Goal: Task Accomplishment & Management: Use online tool/utility

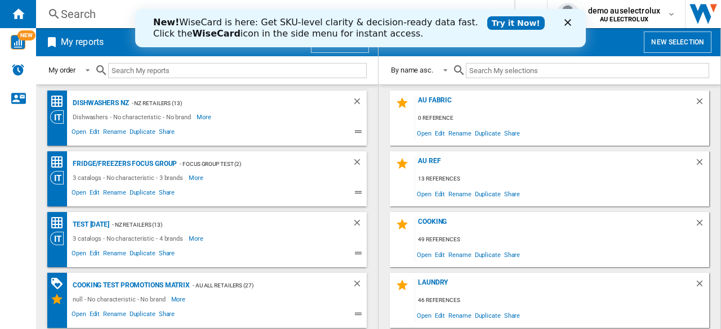
click at [565, 21] on icon "Close" at bounding box center [567, 22] width 7 height 7
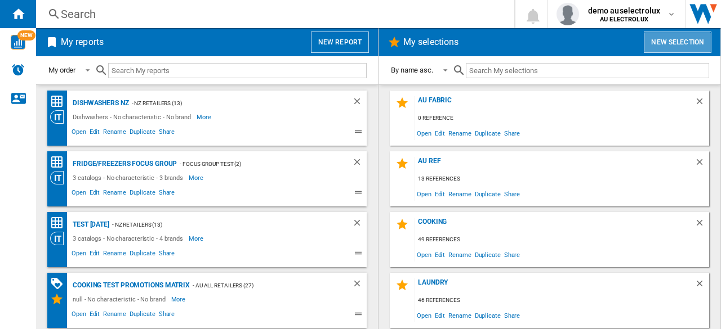
click at [662, 41] on button "New selection" at bounding box center [677, 42] width 68 height 21
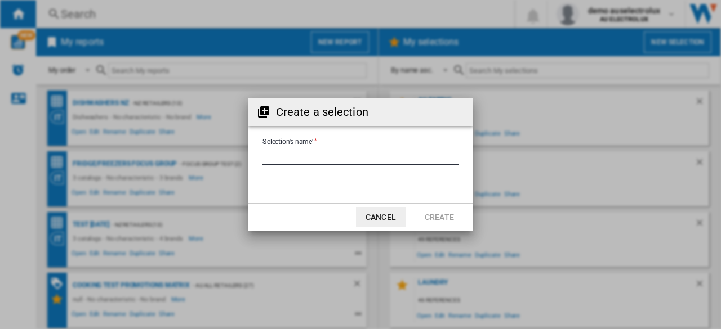
click at [338, 159] on input "Selection's name'" at bounding box center [360, 156] width 196 height 17
type input "**********"
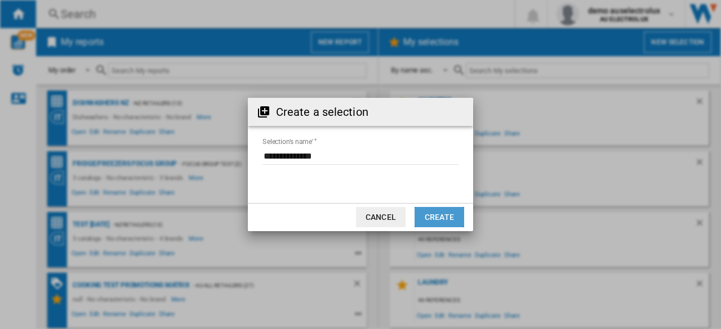
click at [433, 221] on button "Create" at bounding box center [439, 217] width 50 height 20
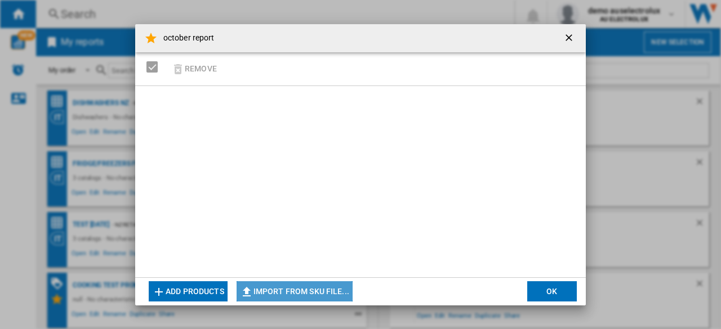
click at [272, 288] on button "Import from SKU file..." at bounding box center [294, 291] width 116 height 20
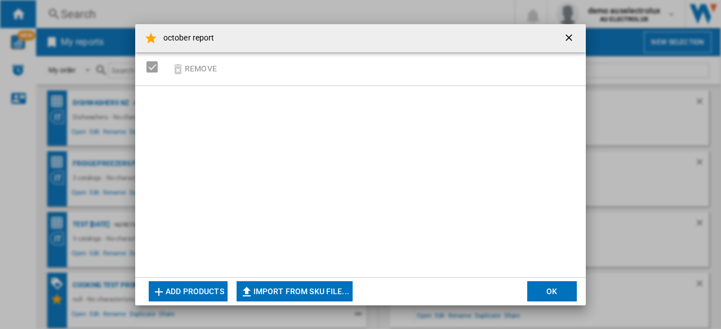
type input "**********"
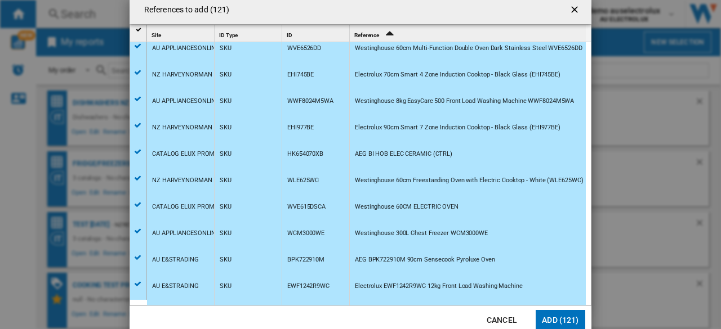
click at [334, 235] on div "WCM3000WE" at bounding box center [315, 233] width 67 height 26
click at [554, 318] on div at bounding box center [360, 164] width 721 height 329
click at [557, 313] on button "Add (121)" at bounding box center [560, 320] width 50 height 20
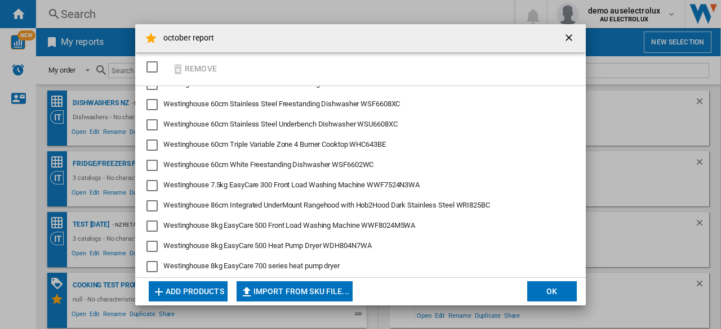
scroll to position [2272, 0]
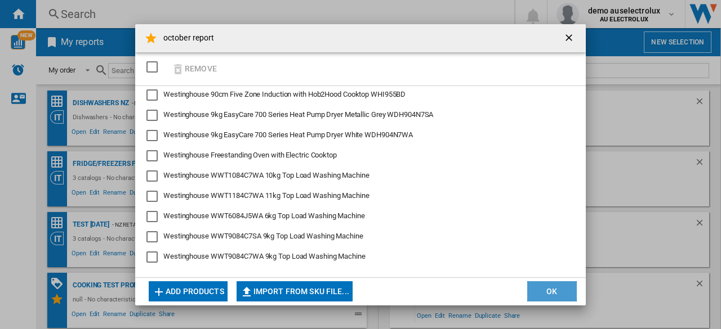
click at [552, 291] on button "OK" at bounding box center [552, 291] width 50 height 20
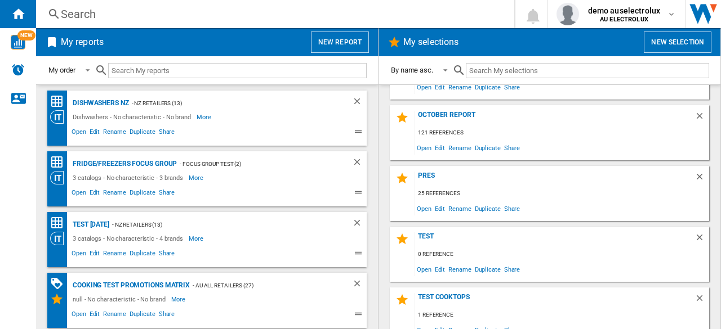
scroll to position [302, 0]
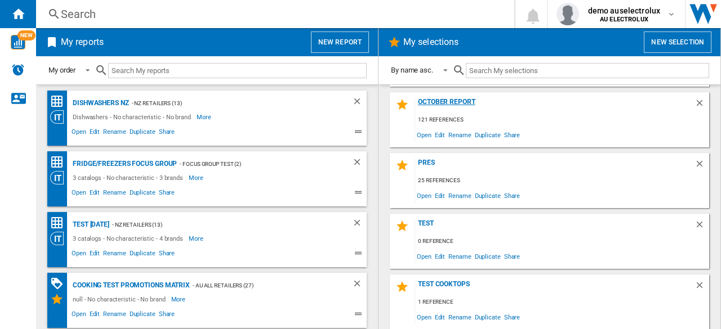
click at [455, 102] on div "october report" at bounding box center [554, 105] width 279 height 15
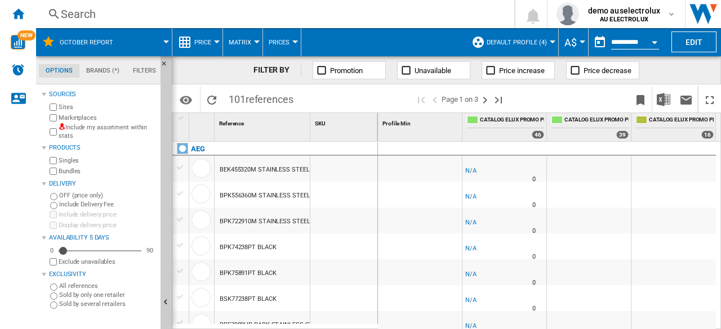
click at [294, 45] on md-menu "Prices Prices Gaps Sold" at bounding box center [282, 42] width 38 height 28
click at [284, 44] on span "Prices" at bounding box center [279, 42] width 21 height 7
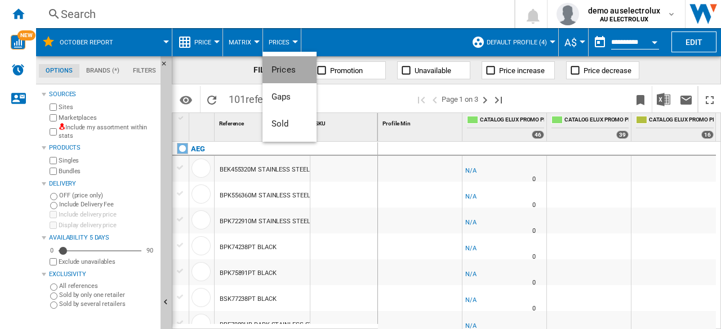
click at [281, 74] on span "Prices" at bounding box center [283, 70] width 24 height 10
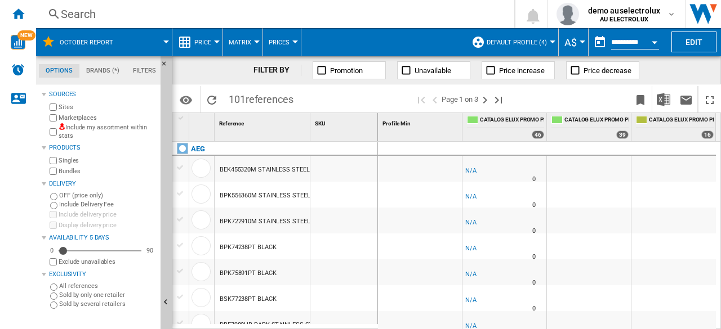
click at [281, 45] on span "Prices" at bounding box center [279, 42] width 21 height 7
click at [279, 62] on button "Prices" at bounding box center [289, 69] width 54 height 27
click at [147, 71] on md-tab-item "Filters" at bounding box center [144, 71] width 37 height 14
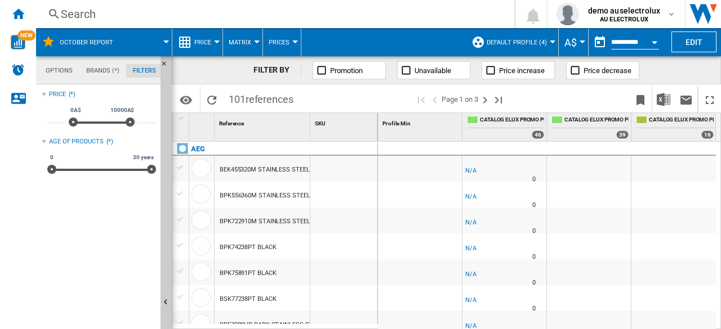
scroll to position [73, 0]
click at [90, 67] on md-tab-item "Brands (*)" at bounding box center [102, 71] width 47 height 14
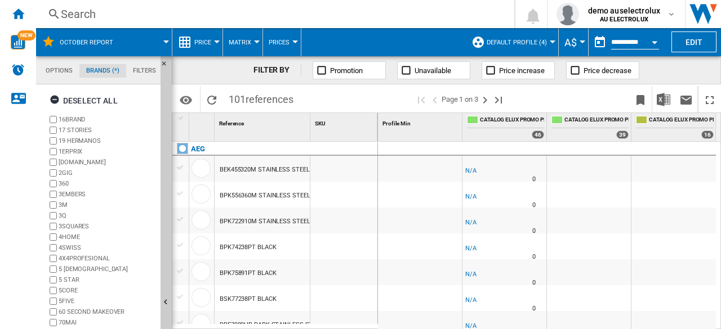
scroll to position [43, 0]
click at [53, 73] on md-tab-item "Options" at bounding box center [59, 71] width 41 height 14
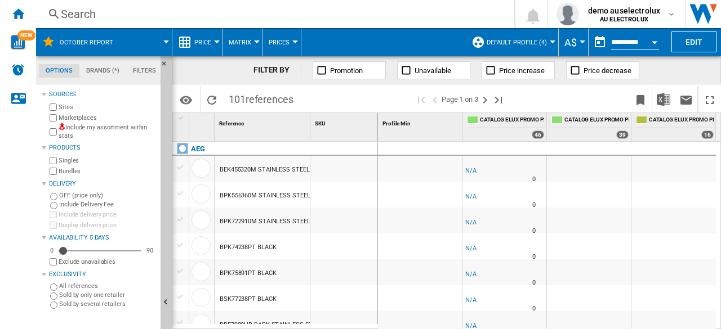
click at [69, 105] on label "Sites" at bounding box center [107, 107] width 97 height 8
click at [214, 48] on button "Price" at bounding box center [205, 42] width 23 height 28
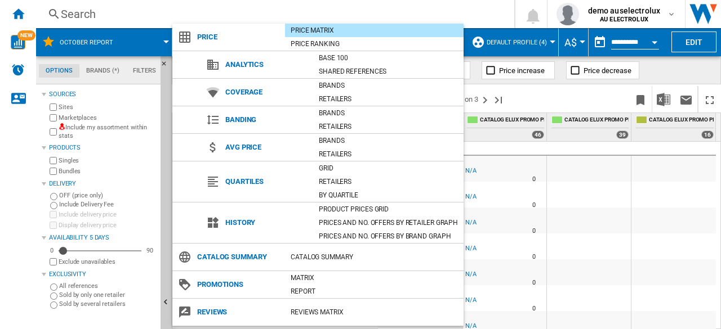
click at [562, 184] on md-backdrop at bounding box center [360, 164] width 721 height 329
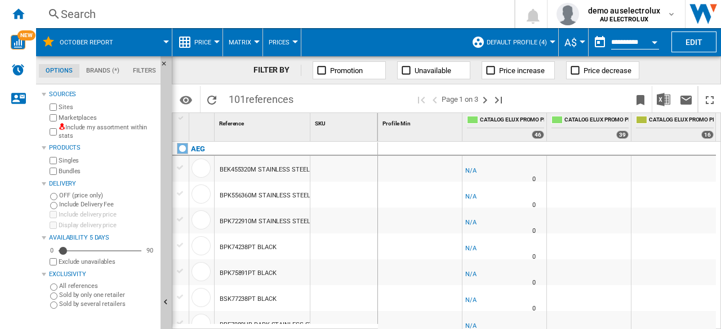
click at [539, 38] on button "Default profile (4)" at bounding box center [519, 42] width 66 height 28
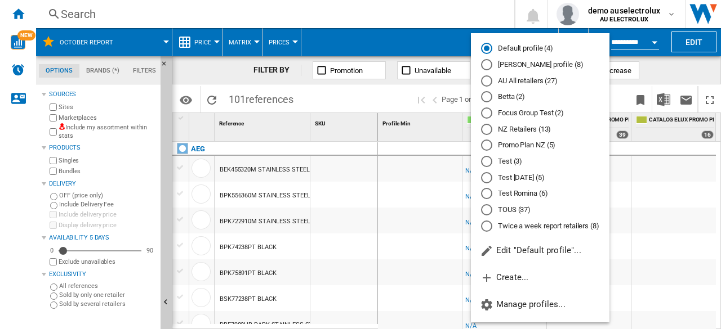
click at [688, 142] on md-backdrop at bounding box center [360, 164] width 721 height 329
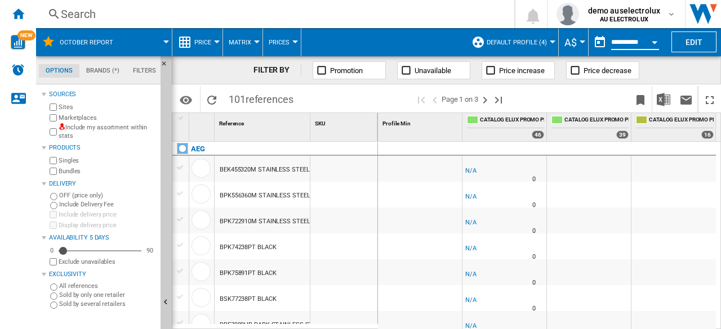
click at [632, 41] on input "**********" at bounding box center [635, 44] width 48 height 10
click at [652, 41] on div "Open calendar" at bounding box center [654, 42] width 6 height 3
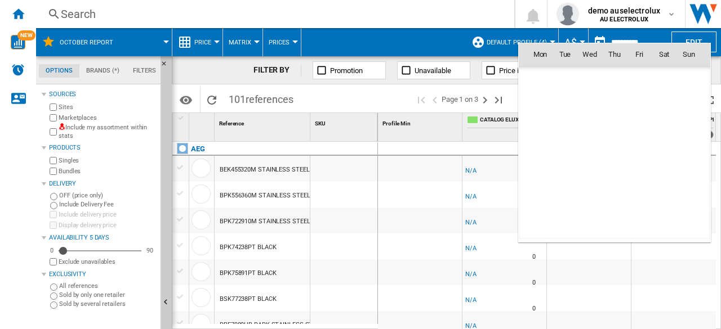
scroll to position [5371, 0]
click at [584, 105] on span "1" at bounding box center [589, 103] width 23 height 23
type input "**********"
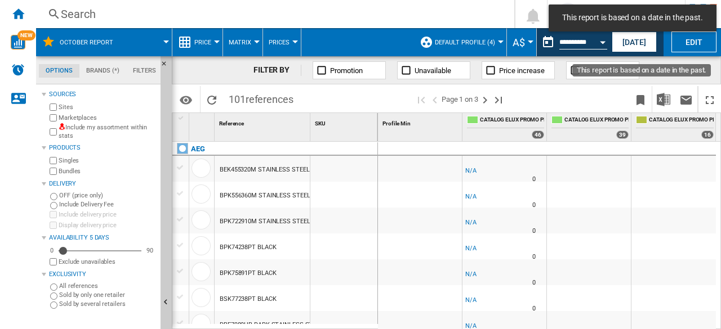
click at [600, 42] on div "Open calendar" at bounding box center [603, 42] width 6 height 3
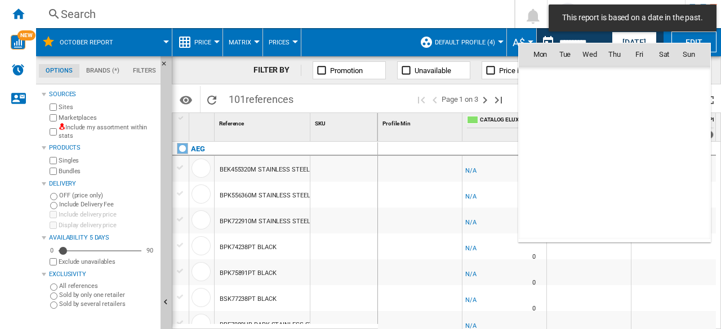
scroll to position [5371, 0]
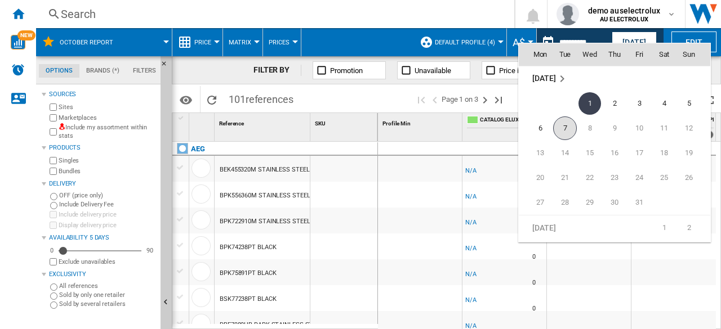
click at [572, 132] on span "7" at bounding box center [565, 129] width 24 height 24
type input "**********"
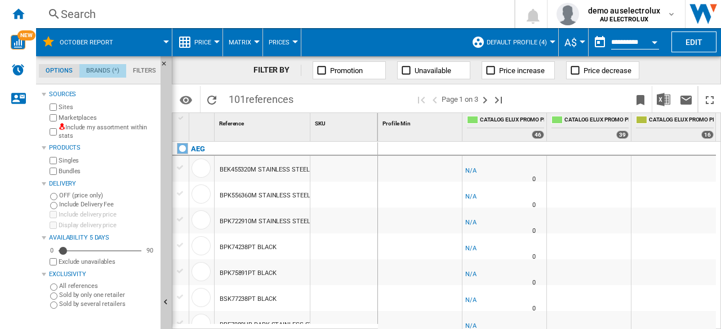
click at [113, 73] on md-tab-item "Brands (*)" at bounding box center [102, 71] width 47 height 14
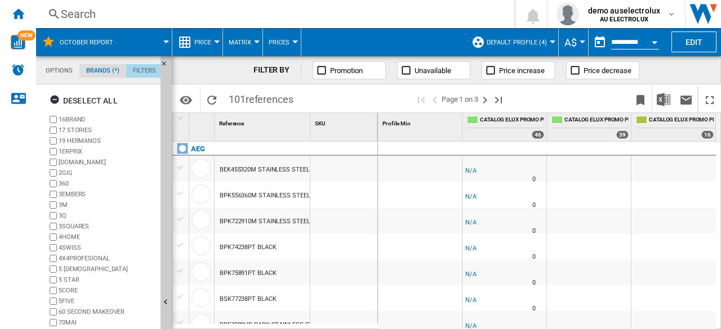
click at [154, 68] on md-tab-item "Filters" at bounding box center [144, 71] width 37 height 14
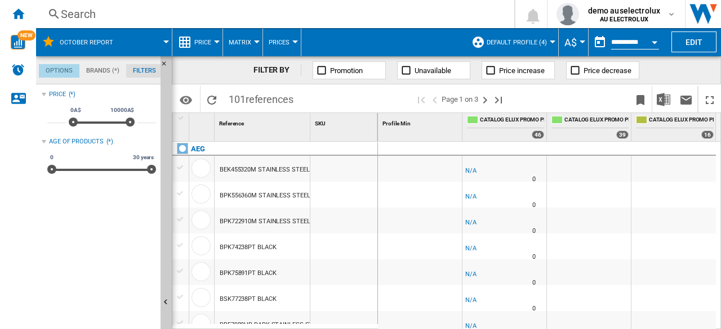
click at [62, 65] on md-tab-item "Options" at bounding box center [59, 71] width 41 height 14
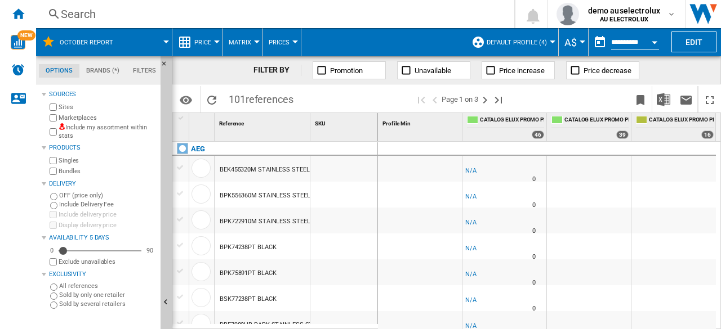
click at [163, 43] on span at bounding box center [147, 42] width 37 height 28
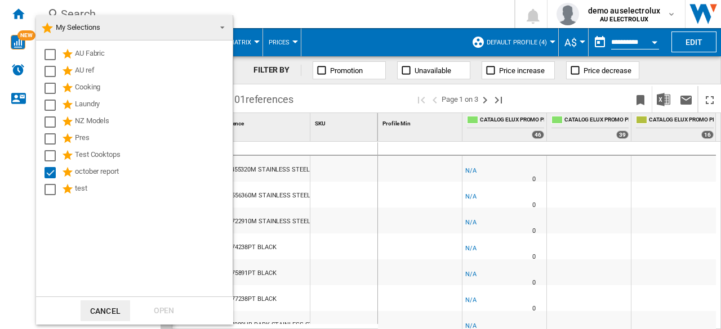
click at [323, 41] on md-backdrop at bounding box center [360, 164] width 721 height 329
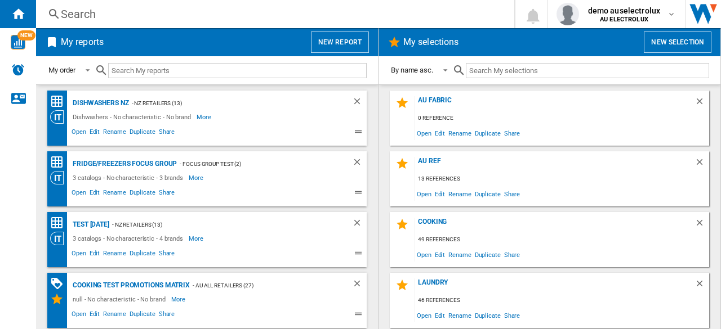
scroll to position [242, 0]
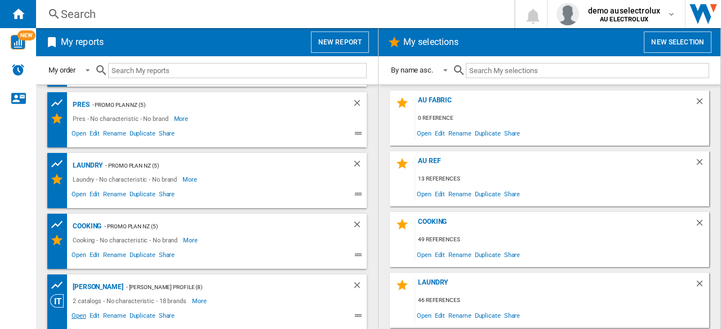
click at [75, 318] on span "Open" at bounding box center [79, 318] width 18 height 14
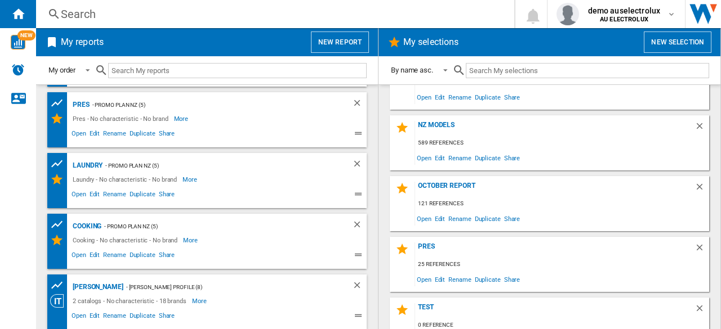
scroll to position [220, 0]
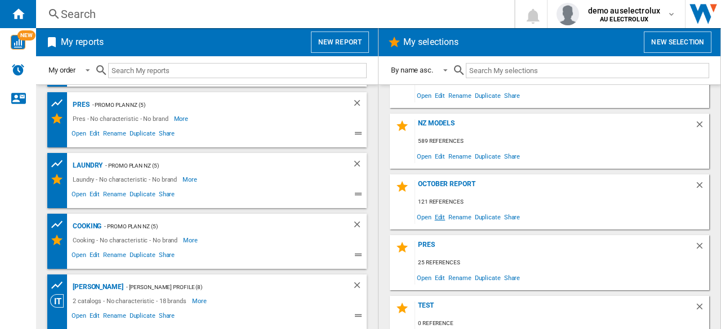
click at [444, 221] on span "Edit" at bounding box center [440, 216] width 14 height 15
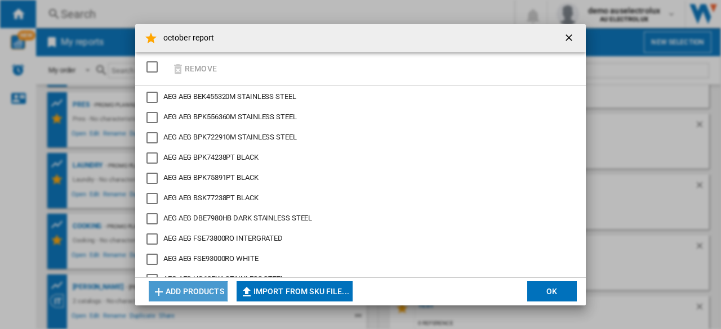
click at [194, 289] on button "Add products" at bounding box center [188, 291] width 79 height 20
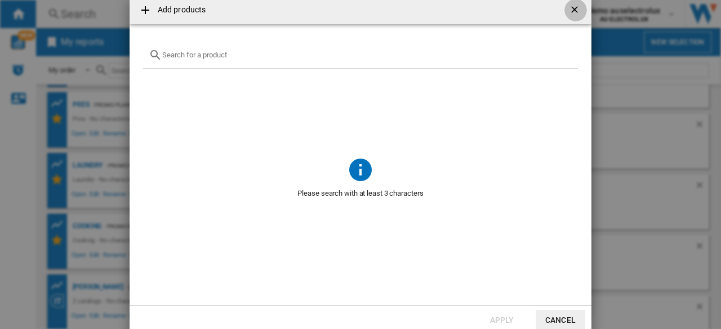
click at [572, 12] on ng-md-icon "getI18NText('BUTTONS.CLOSE_DIALOG')" at bounding box center [576, 11] width 14 height 14
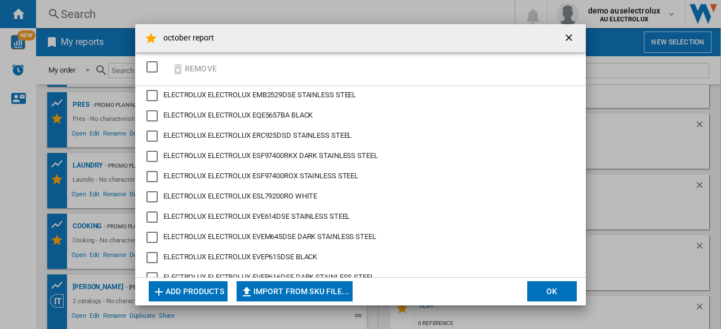
scroll to position [839, 0]
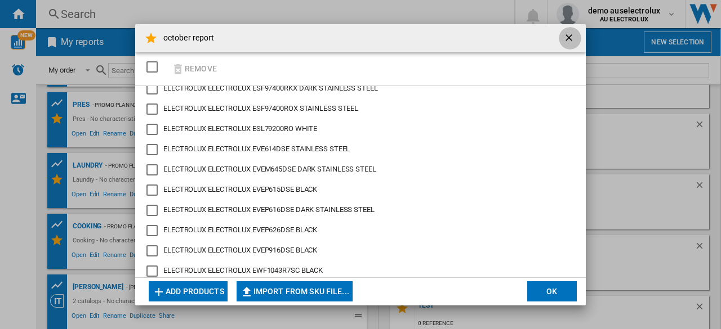
click at [569, 39] on ng-md-icon "getI18NText('BUTTONS.CLOSE_DIALOG')" at bounding box center [570, 39] width 14 height 14
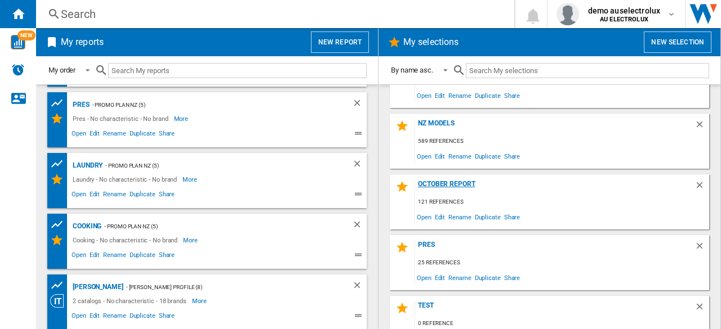
click at [457, 189] on div "october report" at bounding box center [554, 187] width 279 height 15
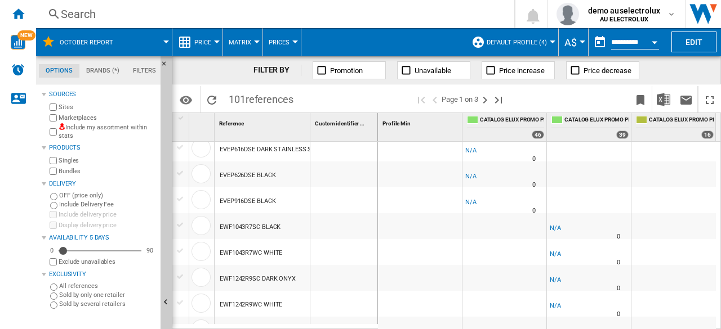
scroll to position [1139, 0]
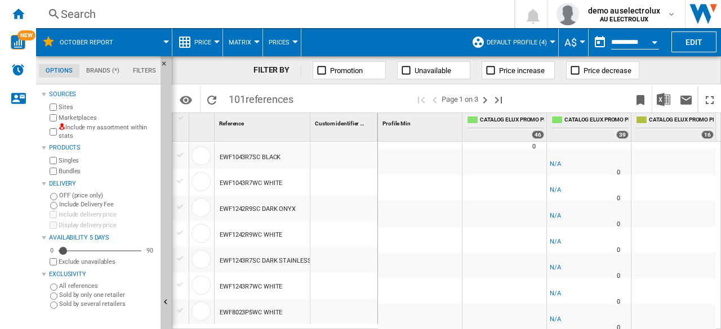
drag, startPoint x: 372, startPoint y: 327, endPoint x: 296, endPoint y: 208, distance: 141.0
click at [296, 208] on div "1 Reference 1 Custom identifier 1 AEG BEK455320M STAINLESS STEEL BPK556360M STA…" at bounding box center [274, 221] width 205 height 216
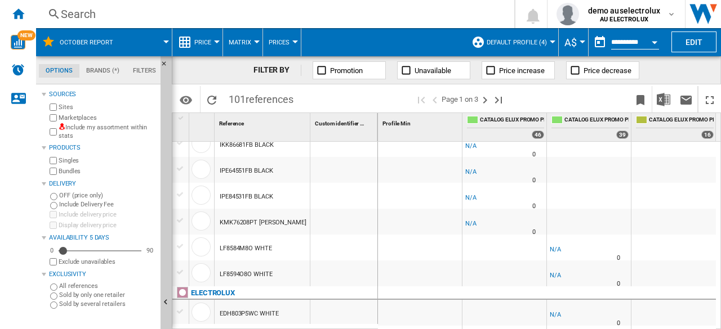
scroll to position [0, 0]
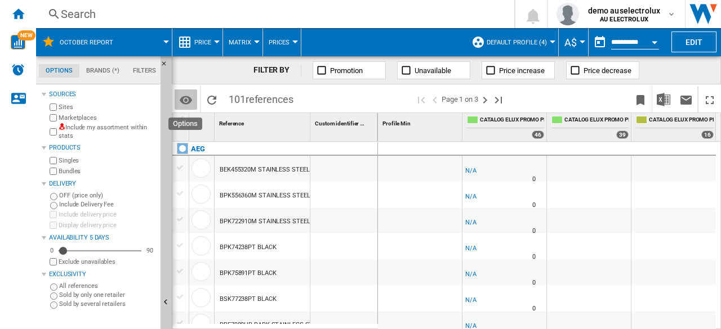
click at [189, 100] on md-icon "Options" at bounding box center [186, 100] width 14 height 14
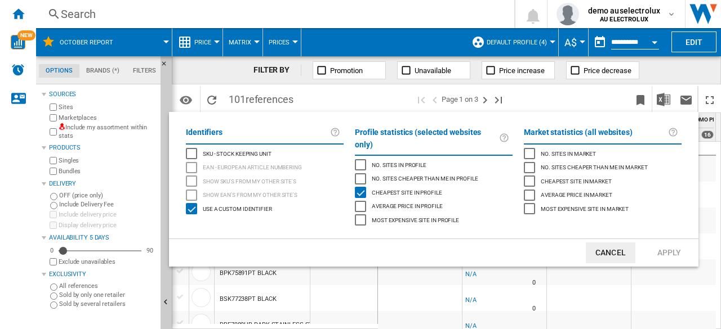
click at [518, 37] on md-backdrop at bounding box center [360, 164] width 721 height 329
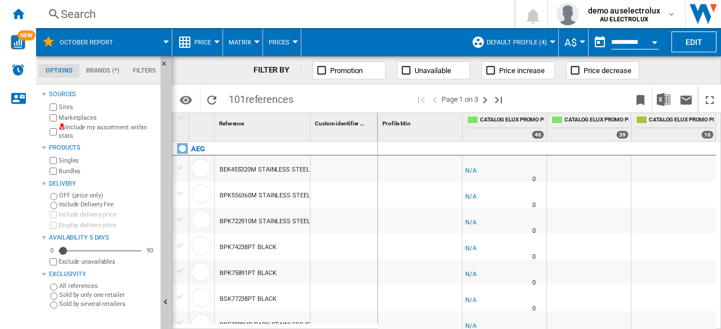
click at [518, 37] on button "Default profile (4)" at bounding box center [519, 42] width 66 height 28
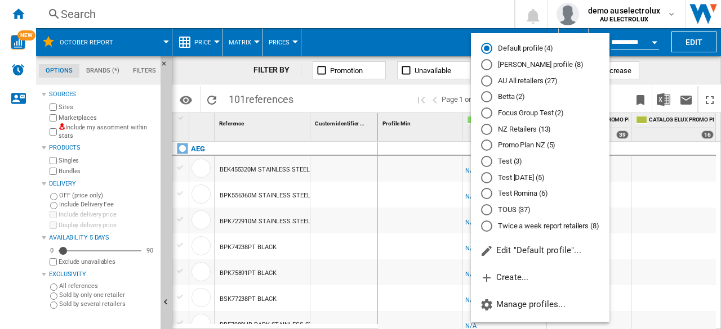
click at [508, 135] on md-radio-button "NZ Retailers (13)" at bounding box center [540, 129] width 118 height 11
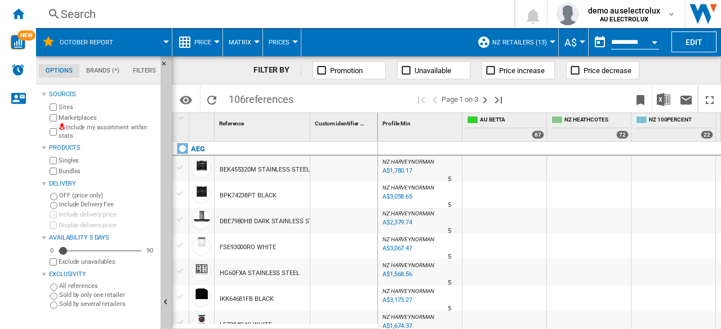
scroll to position [157, 0]
click at [542, 38] on button "NZ Retailers (13)" at bounding box center [522, 42] width 60 height 28
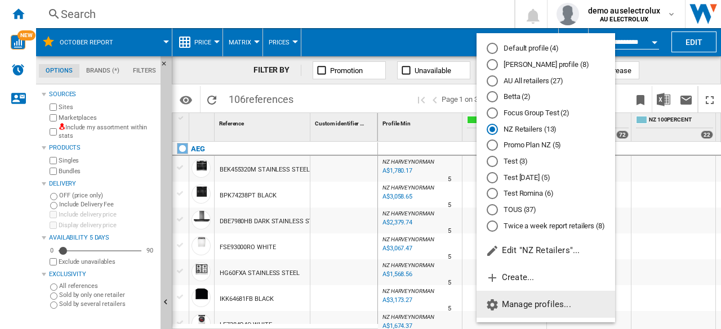
click at [526, 314] on button "Manage profiles..." at bounding box center [545, 304] width 138 height 27
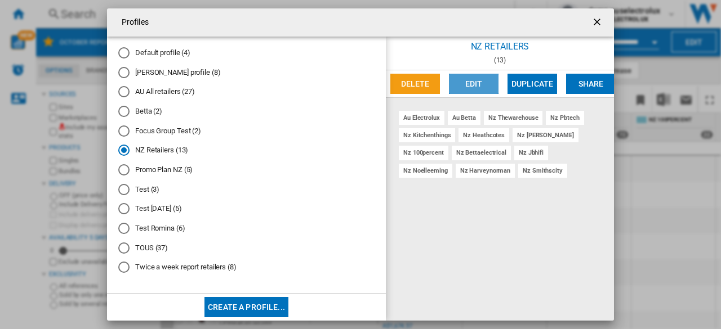
click at [470, 81] on button "Edit" at bounding box center [474, 84] width 50 height 20
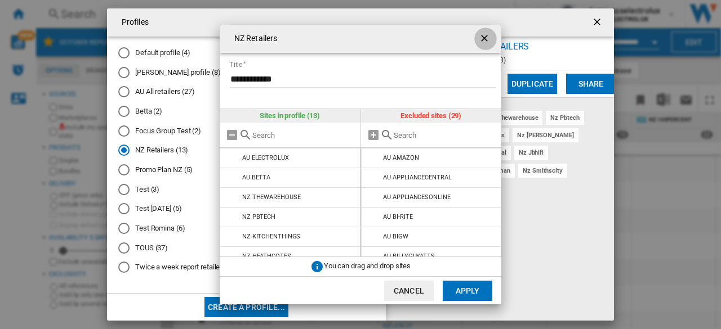
click at [483, 39] on ng-md-icon "getI18NText('BUTTONS.CLOSE_DIALOG')" at bounding box center [486, 40] width 14 height 14
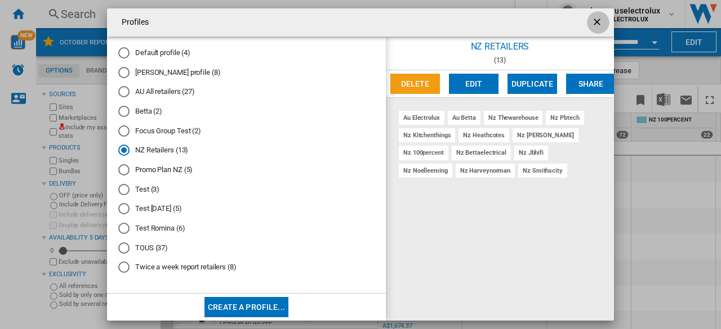
click at [594, 28] on ng-md-icon "getI18NText('BUTTONS.CLOSE_DIALOG')" at bounding box center [598, 23] width 14 height 14
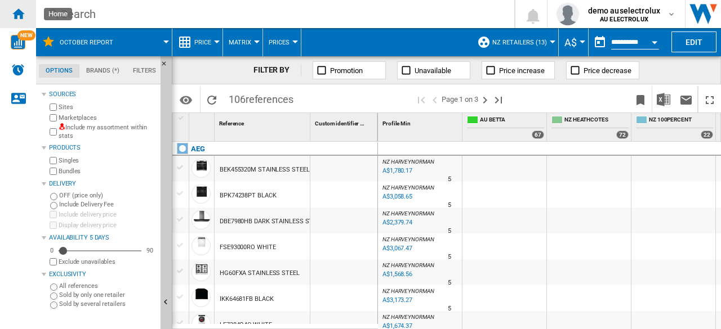
click at [23, 7] on ng-md-icon "Home" at bounding box center [18, 14] width 14 height 14
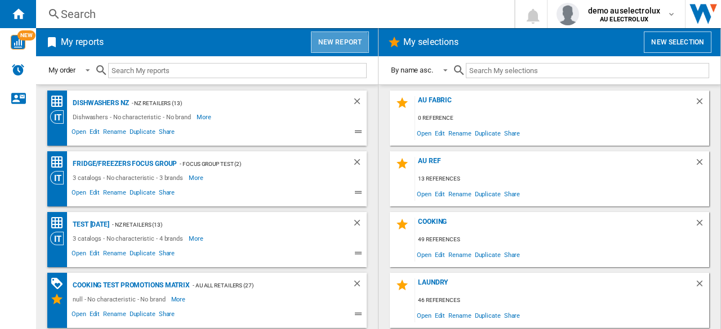
click at [332, 43] on button "New report" at bounding box center [340, 42] width 58 height 21
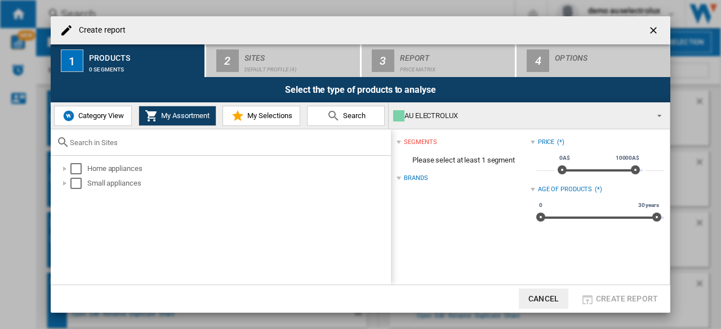
click at [270, 115] on span "My Selections" at bounding box center [268, 115] width 48 height 8
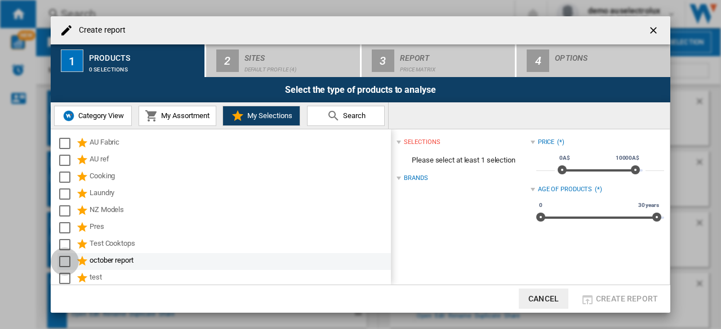
click at [63, 262] on div "Select" at bounding box center [64, 261] width 11 height 11
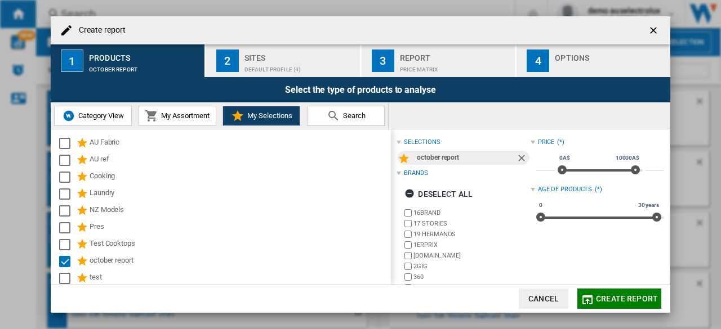
click at [105, 115] on span "Category View" at bounding box center [99, 115] width 48 height 8
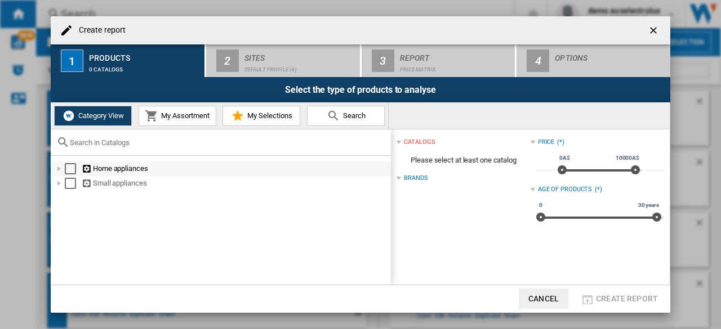
click at [57, 172] on div at bounding box center [58, 168] width 11 height 11
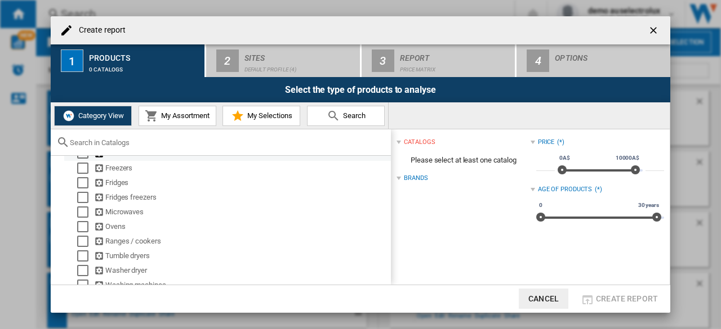
scroll to position [117, 0]
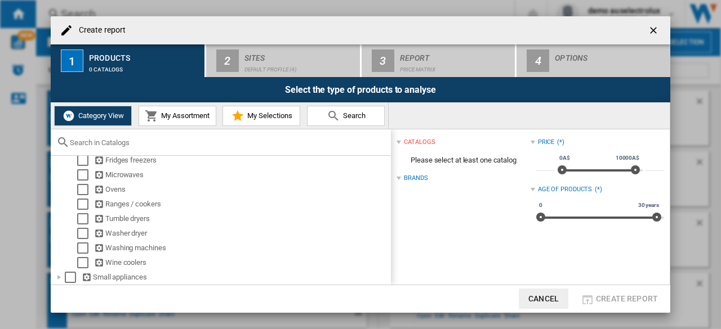
click at [261, 115] on span "My Selections" at bounding box center [268, 115] width 48 height 8
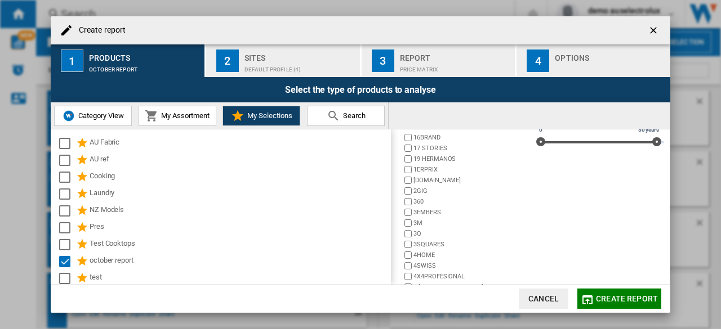
scroll to position [108, 0]
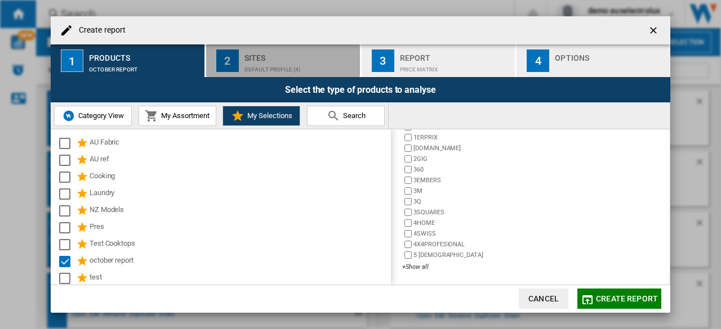
click at [276, 57] on div "Sites" at bounding box center [299, 55] width 111 height 12
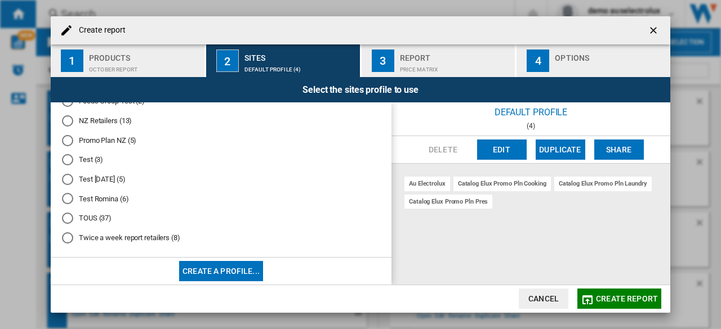
scroll to position [104, 0]
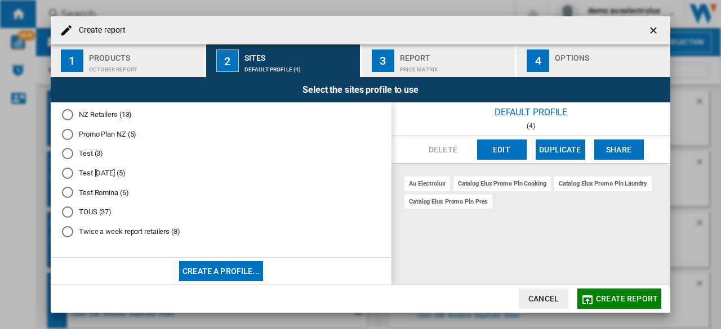
click at [109, 113] on md-radio-button "NZ Retailers (13)" at bounding box center [221, 115] width 318 height 11
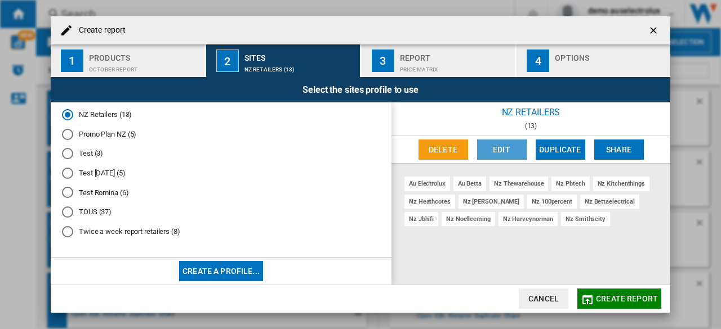
click at [504, 159] on button "Edit" at bounding box center [502, 150] width 50 height 20
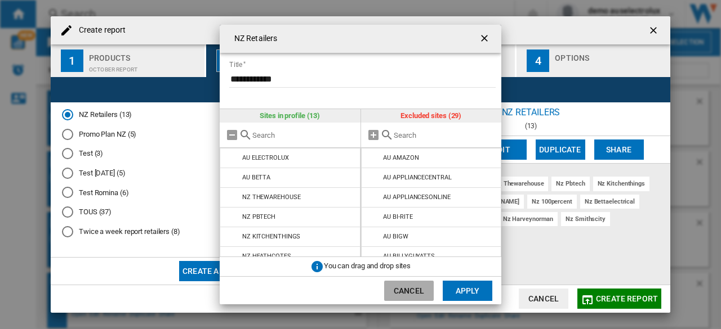
click at [411, 292] on button "Cancel" at bounding box center [409, 291] width 50 height 20
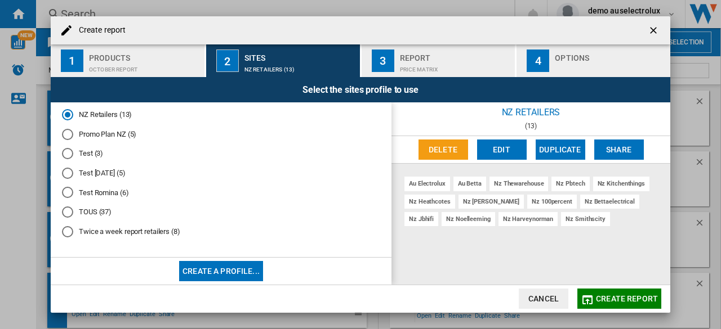
click at [212, 265] on button "Create a profile..." at bounding box center [221, 271] width 84 height 20
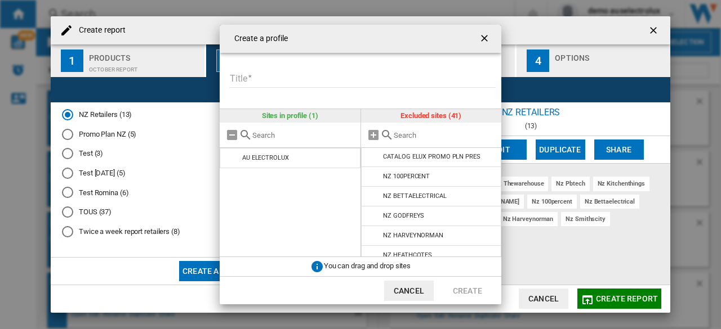
scroll to position [571, 0]
click at [374, 185] on md-icon "{{::title}} {{::getI18NText('BUTTONS.CANCEL')}} ..." at bounding box center [374, 179] width 14 height 14
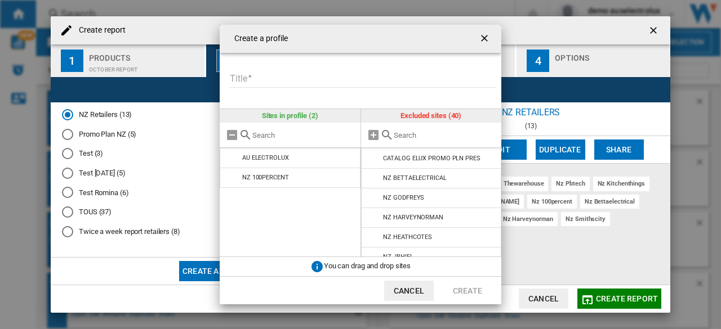
click at [374, 185] on md-icon "{{::title}} {{::getI18NText('BUTTONS.CANCEL')}} ..." at bounding box center [374, 179] width 14 height 14
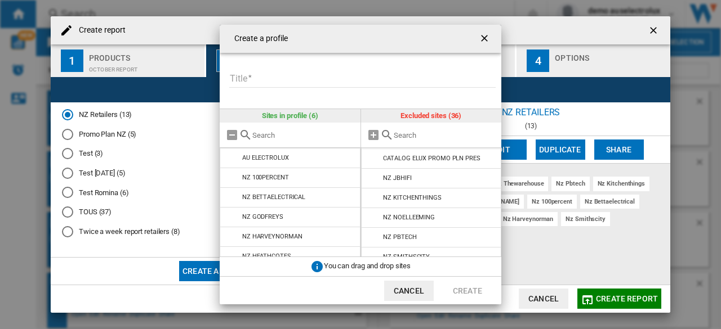
click at [374, 185] on md-icon "{{::title}} {{::getI18NText('BUTTONS.CANCEL')}} ..." at bounding box center [374, 179] width 14 height 14
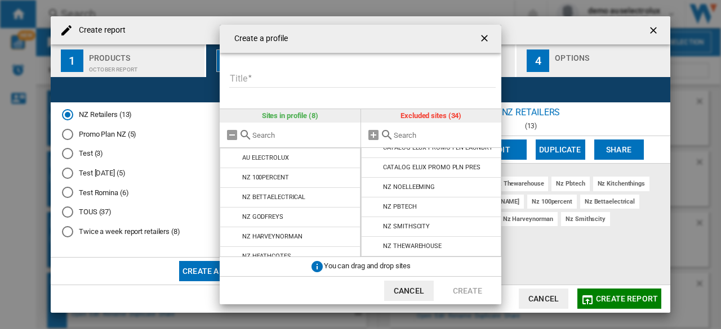
click at [374, 194] on md-icon "{{::title}} {{::getI18NText('BUTTONS.CANCEL')}} ..." at bounding box center [374, 188] width 14 height 14
click at [374, 200] on md-icon "{{::title}} {{::getI18NText('BUTTONS.CANCEL')}} ..." at bounding box center [374, 207] width 14 height 14
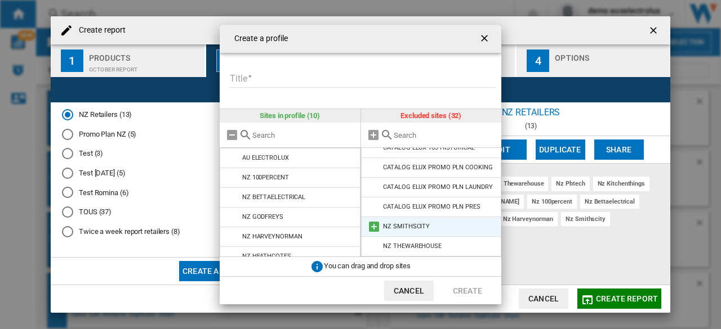
click at [374, 222] on md-icon "{{::title}} {{::getI18NText('BUTTONS.CANCEL')}} ..." at bounding box center [374, 227] width 14 height 14
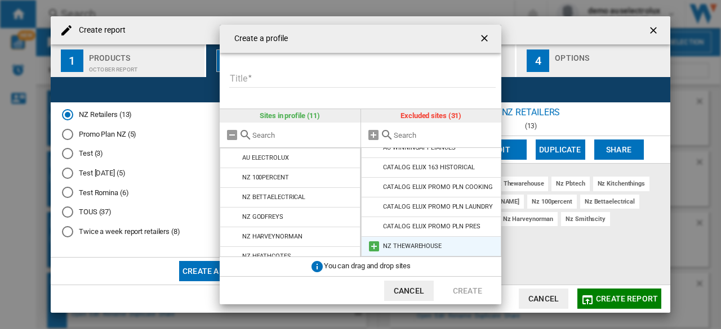
click at [374, 247] on md-icon "{{::title}} {{::getI18NText('BUTTONS.CANCEL')}} ..." at bounding box center [374, 247] width 14 height 14
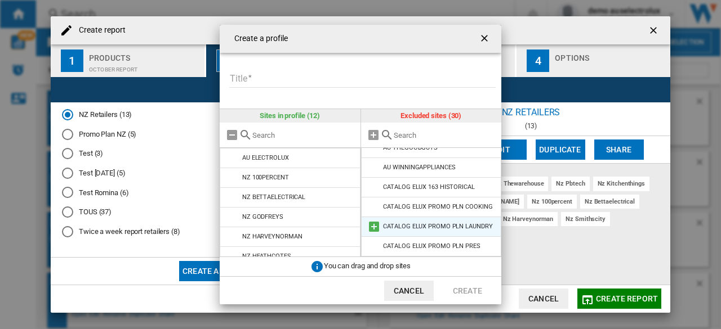
scroll to position [507, 0]
click at [305, 77] on input "Title" at bounding box center [362, 79] width 266 height 17
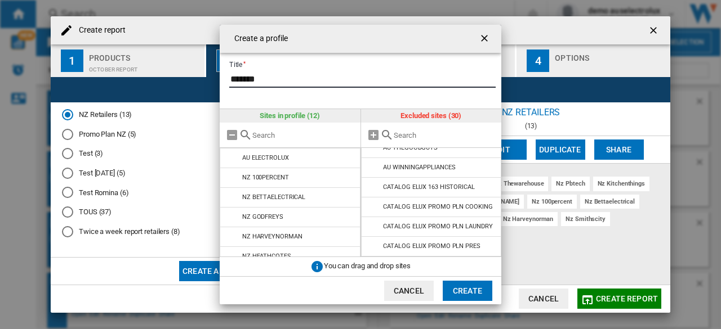
type input "*******"
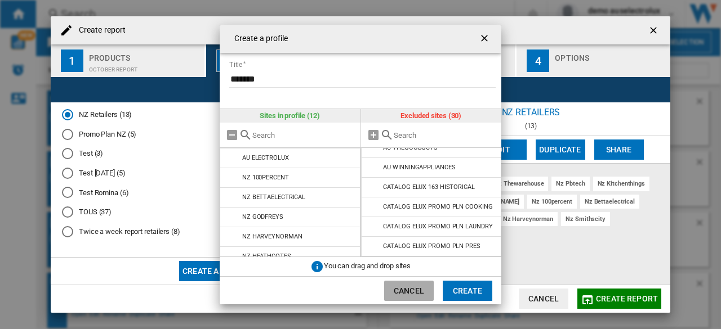
click at [401, 287] on button "Cancel" at bounding box center [409, 291] width 50 height 20
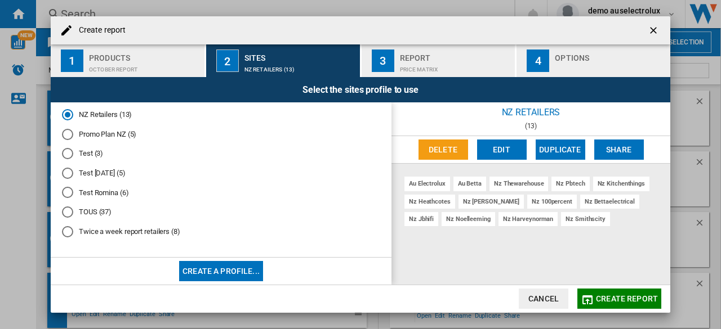
click at [473, 182] on div "au betta" at bounding box center [469, 184] width 33 height 14
click at [440, 151] on button "Delete" at bounding box center [443, 150] width 50 height 20
click at [239, 269] on button "Create a profile..." at bounding box center [221, 271] width 84 height 20
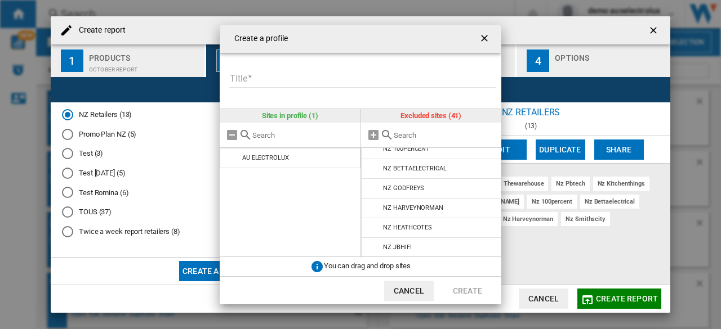
scroll to position [601, 0]
click at [369, 155] on md-icon "{{::title}} {{::getI18NText('BUTTONS.CANCEL')}} ..." at bounding box center [374, 149] width 14 height 14
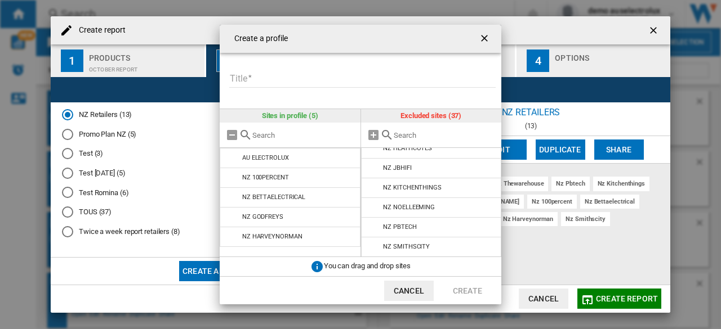
click at [369, 155] on md-icon "{{::title}} {{::getI18NText('BUTTONS.CANCEL')}} ..." at bounding box center [374, 149] width 14 height 14
click at [369, 175] on md-icon "{{::title}} {{::getI18NText('BUTTONS.CANCEL')}} ..." at bounding box center [374, 168] width 14 height 14
click at [369, 176] on li "CATALOG ELUX PROMO PLN PRES" at bounding box center [431, 168] width 141 height 20
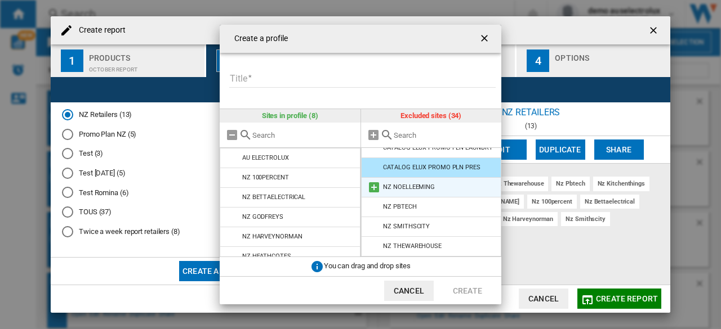
click at [374, 187] on md-icon "{{::title}} {{::getI18NText('BUTTONS.CANCEL')}} ..." at bounding box center [374, 188] width 14 height 14
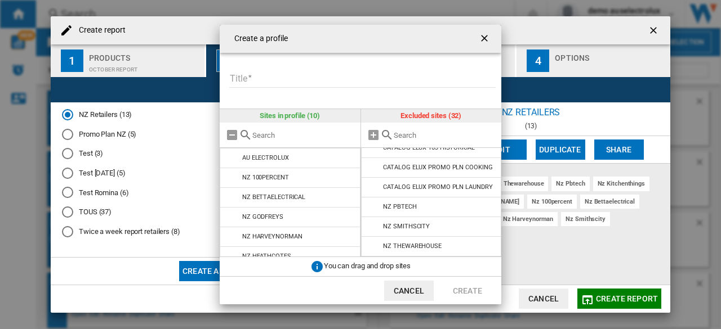
scroll to position [546, 0]
click at [375, 206] on md-icon "{{::title}} {{::getI18NText('BUTTONS.CANCEL')}} ..." at bounding box center [374, 207] width 14 height 14
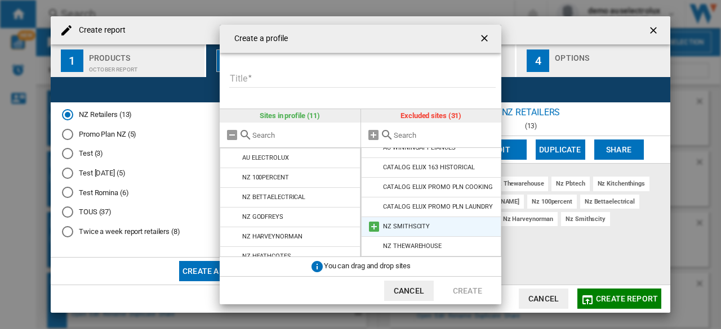
click at [372, 223] on md-icon "{{::title}} {{::getI18NText('BUTTONS.CANCEL')}} ..." at bounding box center [374, 227] width 14 height 14
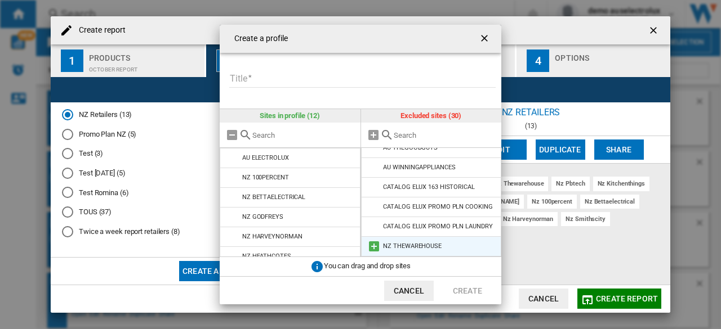
click at [369, 244] on md-icon "{{::title}} {{::getI18NText('BUTTONS.CANCEL')}} ..." at bounding box center [374, 247] width 14 height 14
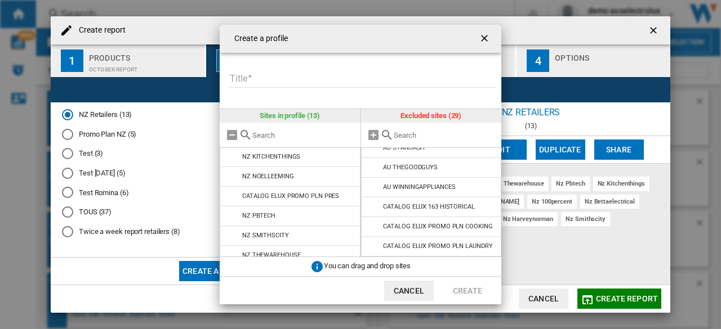
scroll to position [147, 0]
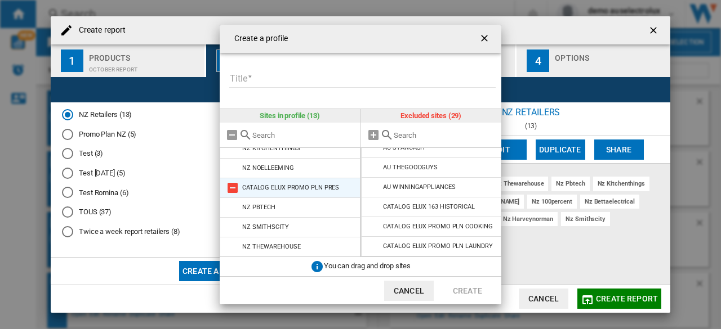
click at [227, 186] on md-icon "{{::title}} {{::getI18NText('BUTTONS.CANCEL')}} ..." at bounding box center [233, 188] width 14 height 14
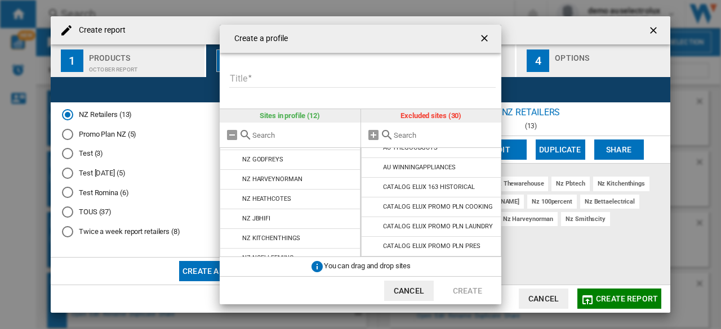
scroll to position [0, 0]
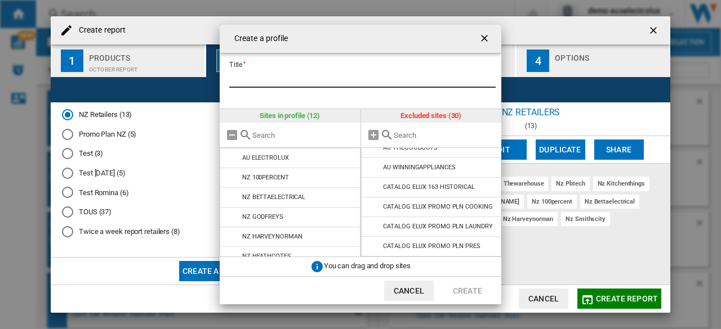
click at [304, 75] on input "Title" at bounding box center [362, 79] width 266 height 17
type input "**"
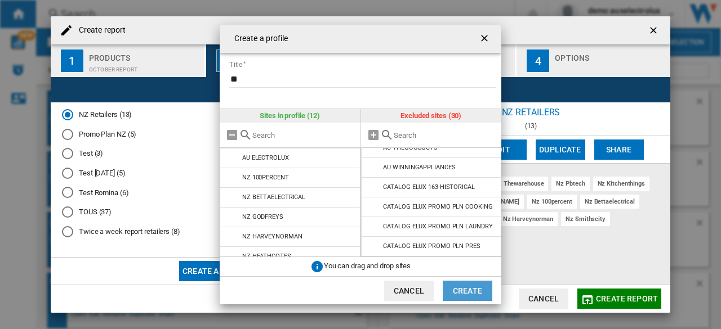
click at [476, 290] on button "Create" at bounding box center [467, 291] width 50 height 20
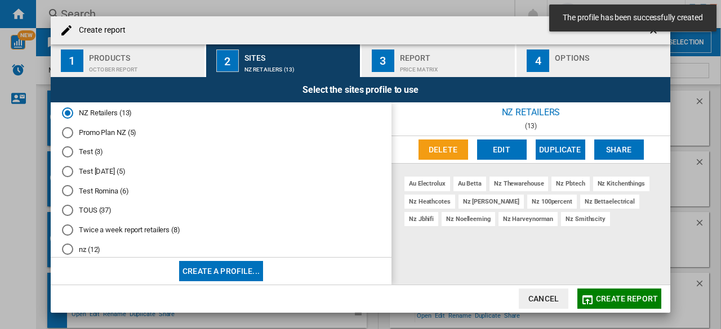
click at [82, 245] on md-radio-group "Default profile (4) [PERSON_NAME] profile (8) AU All retailers (27) Betta (2) F…" at bounding box center [221, 137] width 318 height 254
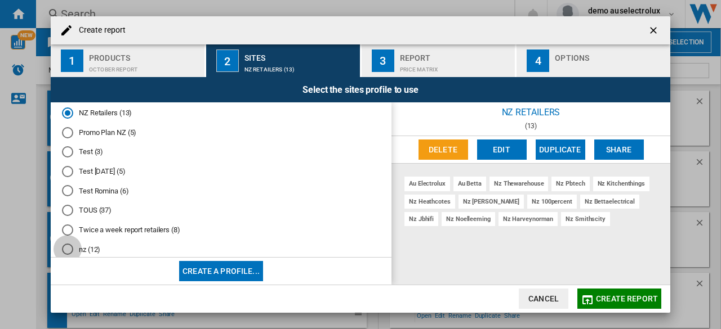
click at [68, 253] on div "nz (12)" at bounding box center [67, 249] width 11 height 11
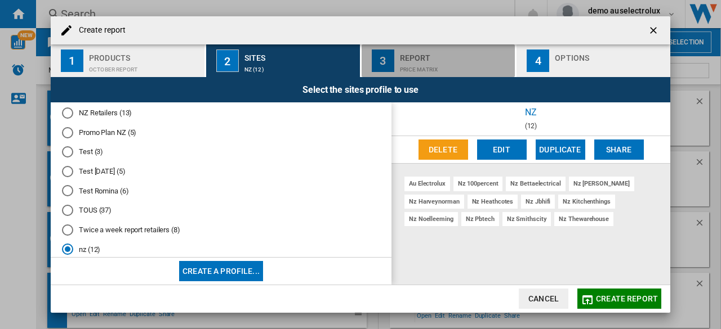
click at [414, 65] on div "Price Matrix" at bounding box center [455, 67] width 111 height 12
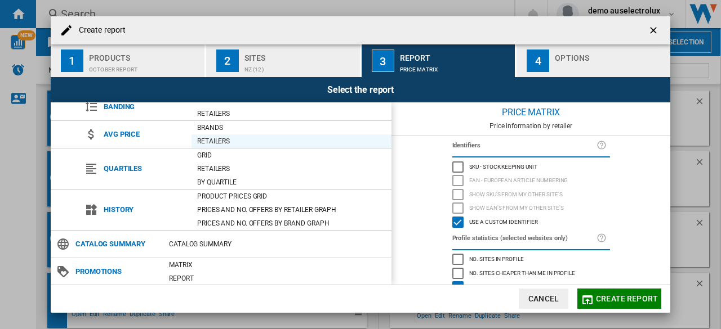
scroll to position [92, 0]
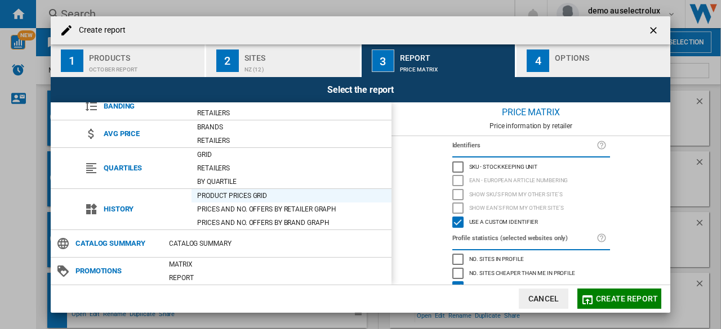
click at [253, 196] on div "Product prices grid" at bounding box center [291, 195] width 200 height 11
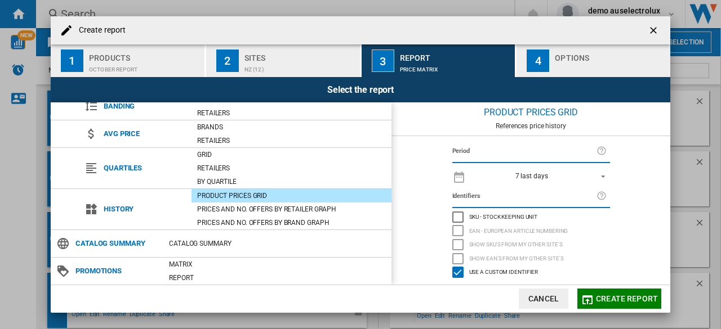
click at [602, 177] on span "REPORTS.WIZARD.STEPS.REPORT.STEPS.REPORT_OPTIONS.PERIOD: 7 last days" at bounding box center [600, 176] width 14 height 10
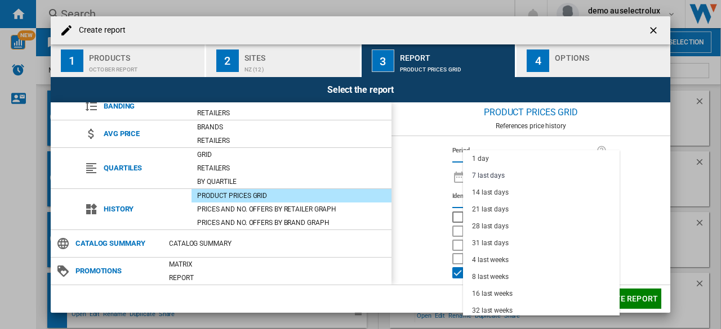
click at [647, 183] on md-backdrop at bounding box center [360, 164] width 721 height 329
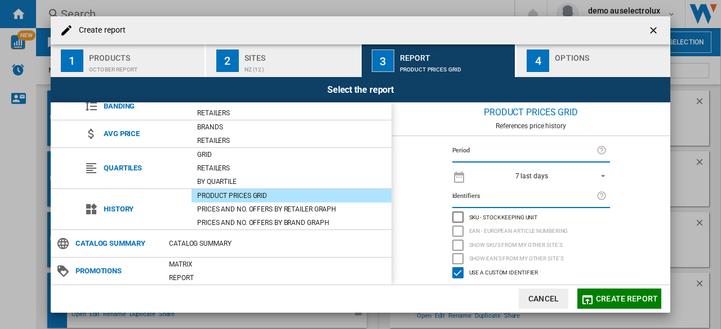
click at [462, 181] on ng-md-icon at bounding box center [459, 176] width 14 height 14
click at [461, 178] on ng-md-icon at bounding box center [459, 176] width 14 height 14
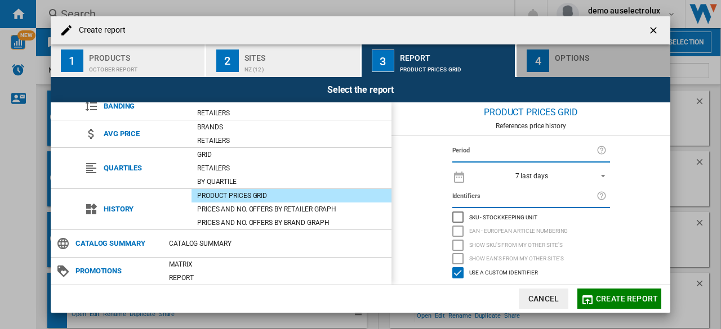
click at [590, 57] on div "Options" at bounding box center [610, 55] width 111 height 12
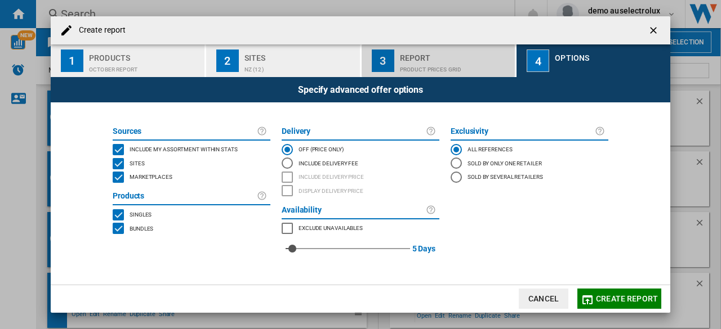
click at [431, 77] on button "3 Report Product prices grid" at bounding box center [438, 60] width 155 height 33
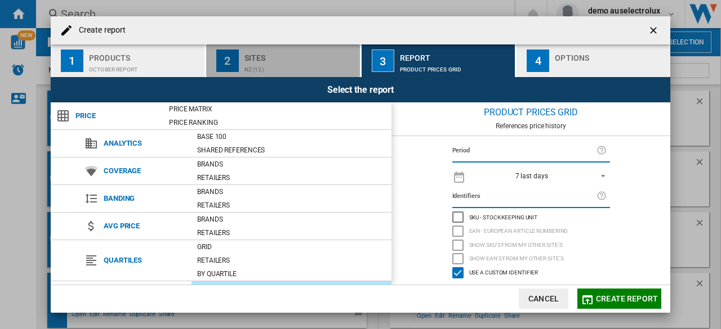
click at [313, 55] on div "Sites" at bounding box center [299, 55] width 111 height 12
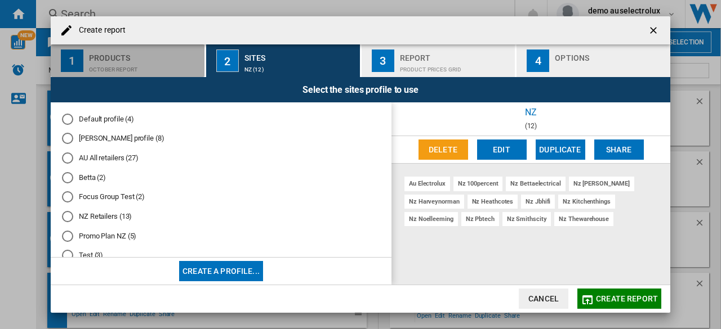
click at [176, 59] on div "Products" at bounding box center [144, 55] width 111 height 12
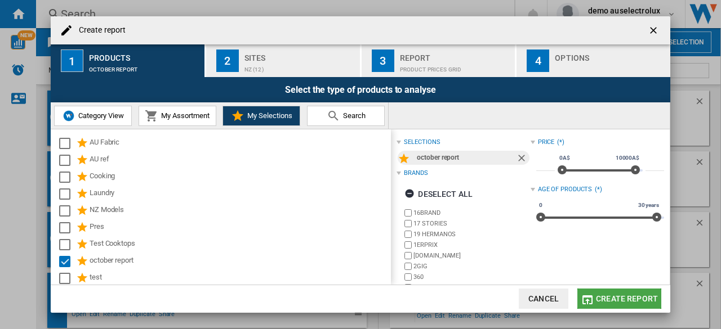
click at [626, 297] on span "Create report" at bounding box center [627, 298] width 62 height 9
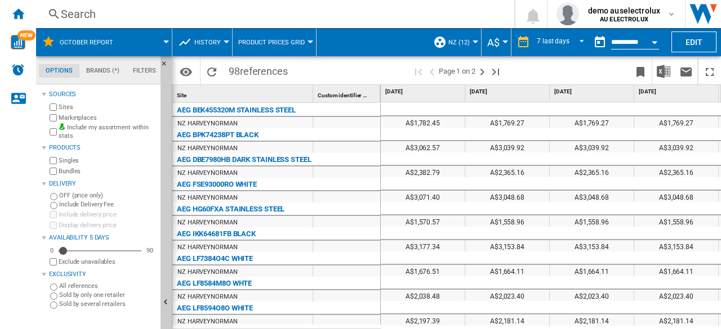
click at [491, 44] on span "A$" at bounding box center [493, 43] width 12 height 12
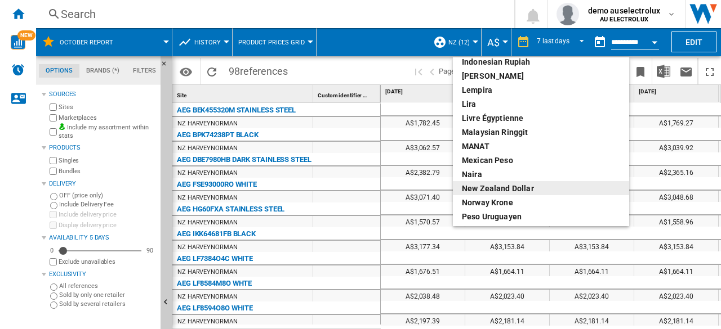
scroll to position [275, 0]
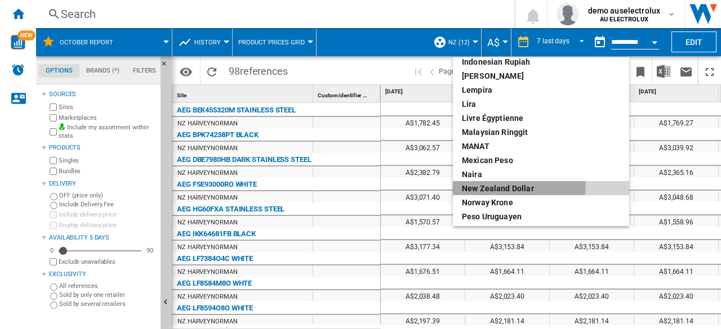
click at [495, 185] on div "New Zealand dollar" at bounding box center [541, 188] width 158 height 11
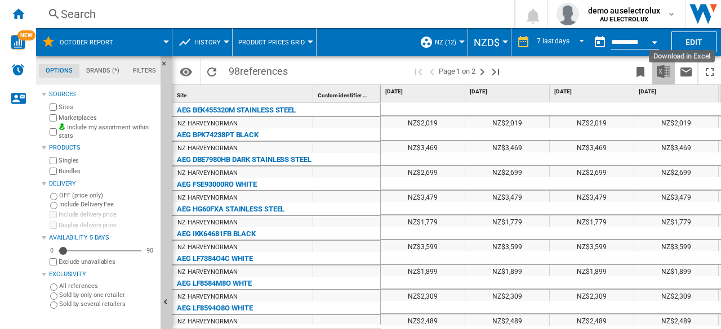
click at [664, 71] on img "Download in Excel" at bounding box center [663, 72] width 14 height 14
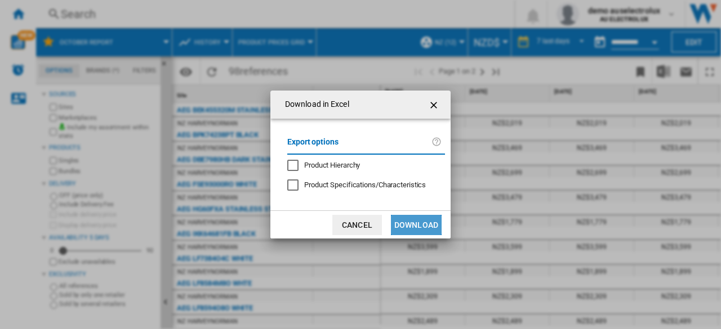
click at [412, 220] on button "Download" at bounding box center [416, 225] width 51 height 20
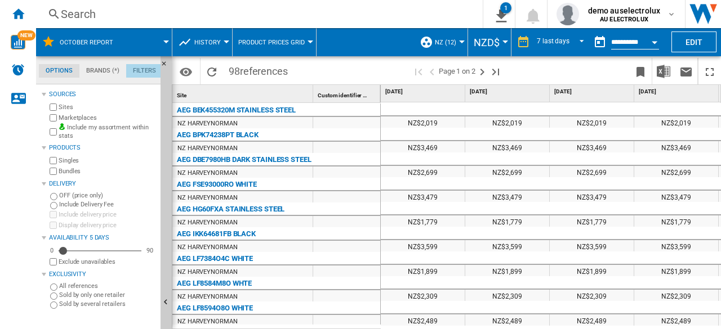
click at [143, 71] on md-tab-item "Filters" at bounding box center [144, 71] width 37 height 14
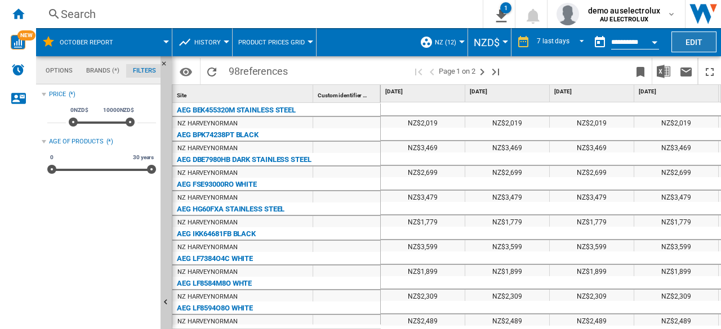
click at [698, 47] on button "Edit" at bounding box center [693, 42] width 45 height 21
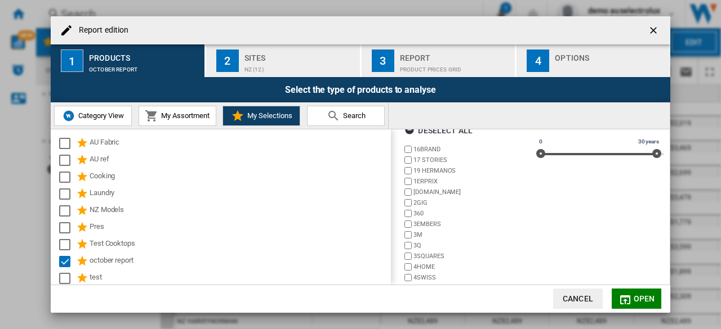
scroll to position [108, 0]
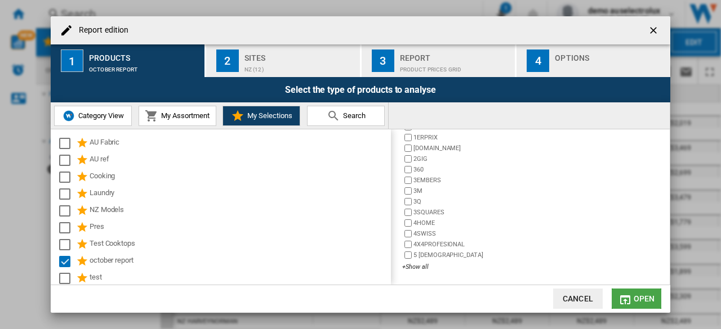
click at [642, 297] on span "Open" at bounding box center [643, 298] width 21 height 9
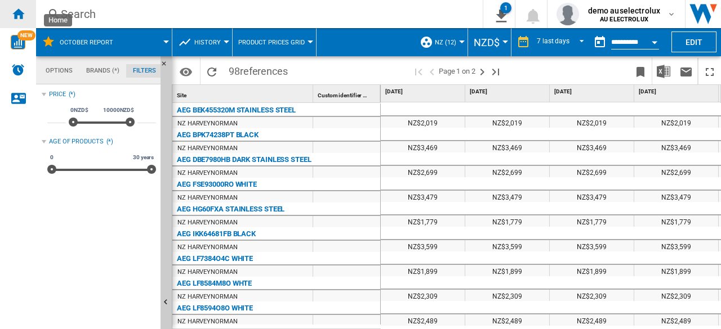
click at [21, 11] on ng-md-icon "Home" at bounding box center [18, 14] width 14 height 14
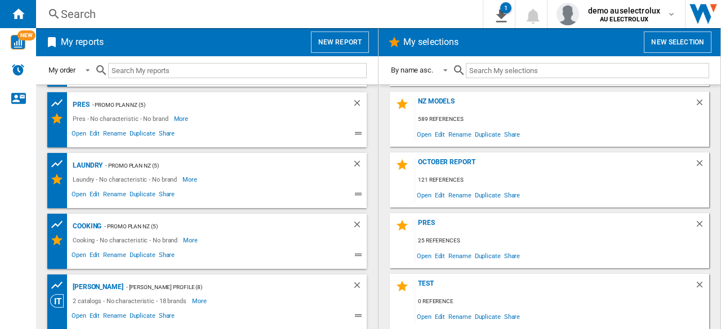
scroll to position [302, 0]
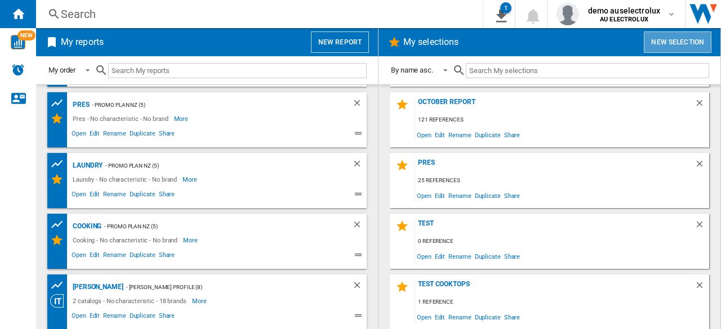
click at [672, 46] on button "New selection" at bounding box center [677, 42] width 68 height 21
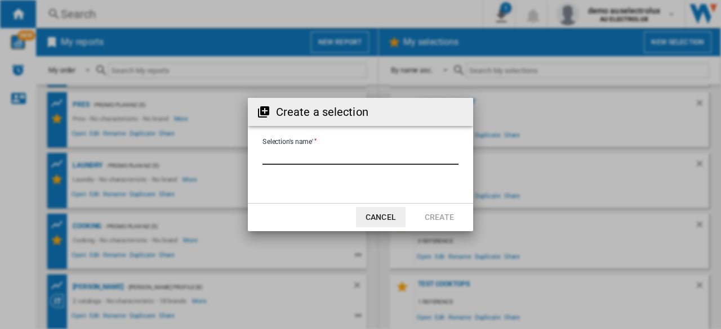
click at [368, 161] on input "Selection's name'" at bounding box center [360, 156] width 196 height 17
type input "******"
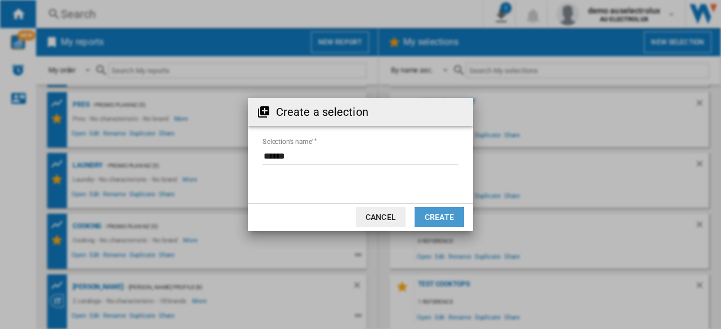
click at [426, 217] on button "Create" at bounding box center [439, 217] width 50 height 20
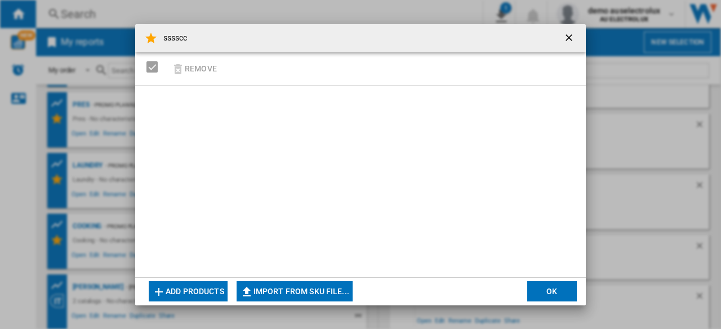
scroll to position [363, 0]
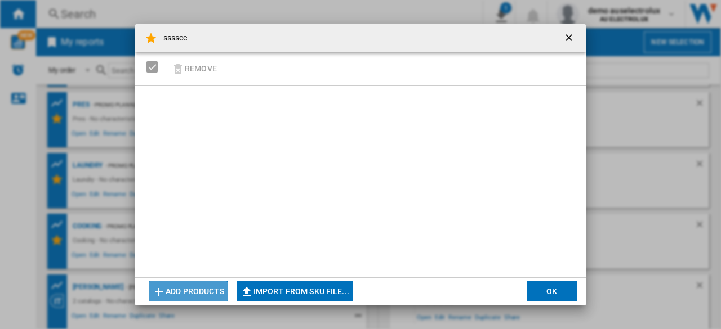
click at [203, 292] on button "Add products" at bounding box center [188, 291] width 79 height 20
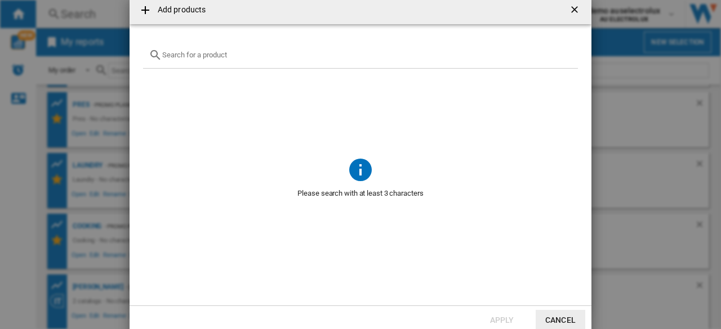
scroll to position [1, 0]
click at [216, 59] on div "{{getI18NText('SELECTIONS.EDITION_POPUP.OPEN_PRODUCTS_POPUP')}} {{::getI18NText…" at bounding box center [360, 55] width 435 height 26
click at [216, 56] on input "{{getI18NText('SELECTIONS.EDITION_POPUP.OPEN_PRODUCTS_POPUP')}} {{::getI18NText…" at bounding box center [367, 54] width 410 height 8
paste input "IKE95771FB"
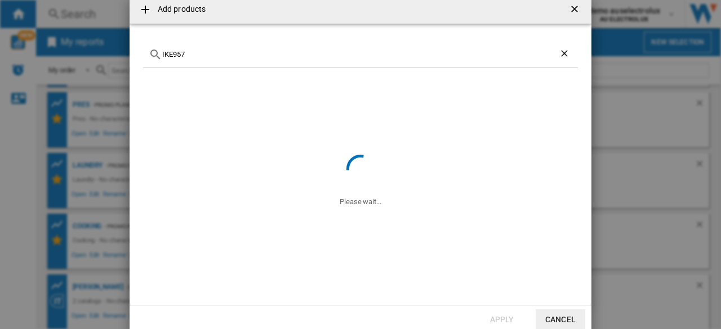
type input "IKE957"
click at [567, 56] on ng-md-icon "Clear search" at bounding box center [565, 55] width 14 height 14
click at [417, 57] on input "{{getI18NText('SELECTIONS.EDITION_POPUP.OPEN_PRODUCTS_POPUP')}} {{::getI18NText…" at bounding box center [367, 54] width 410 height 8
paste input "IKE95771FB"
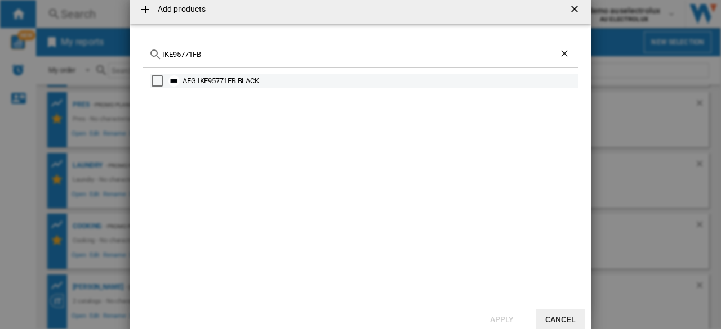
type input "IKE95771FB"
click at [230, 81] on div "AEG IKE95771FB BLACK" at bounding box center [378, 80] width 393 height 11
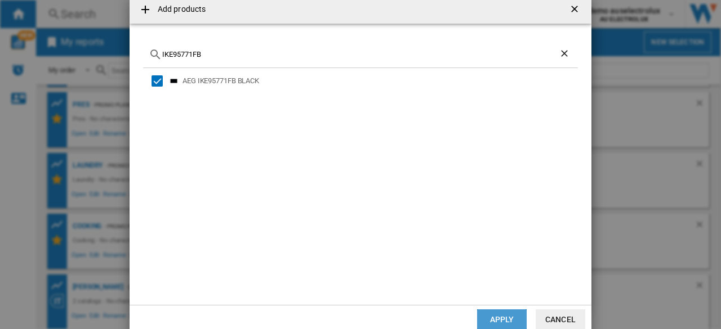
click at [521, 325] on button "Apply" at bounding box center [502, 320] width 50 height 20
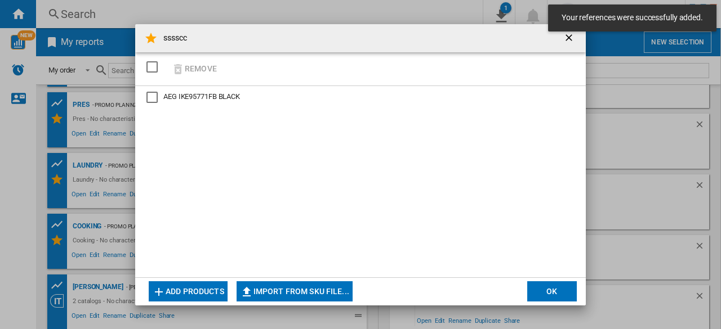
scroll to position [363, 0]
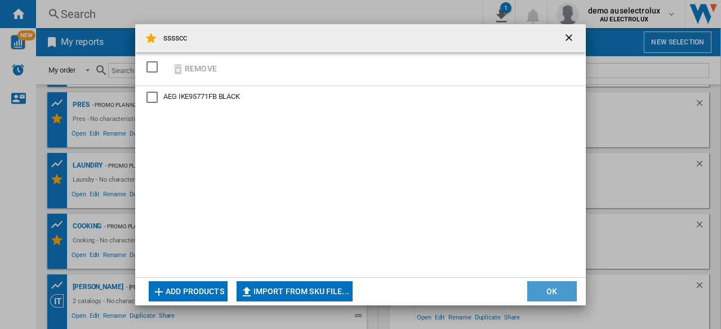
click at [552, 284] on button "OK" at bounding box center [552, 291] width 50 height 20
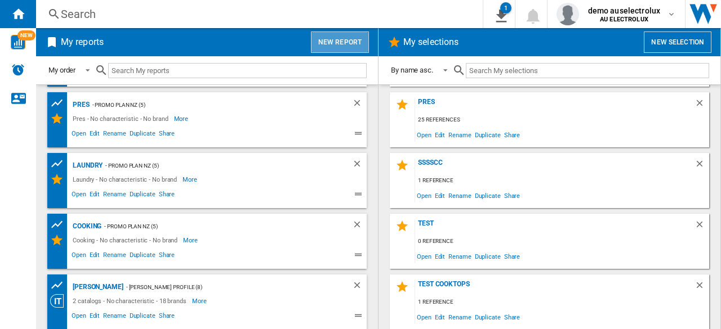
click at [347, 39] on button "New report" at bounding box center [340, 42] width 58 height 21
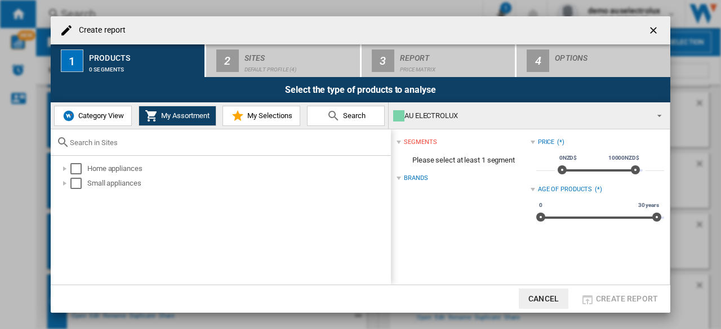
click at [258, 122] on button "My Selections" at bounding box center [261, 116] width 78 height 20
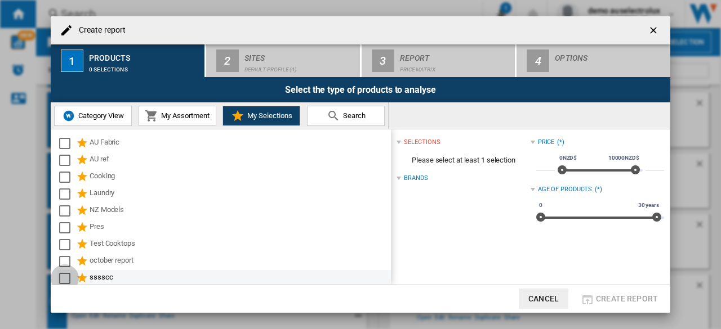
click at [65, 275] on div "Select" at bounding box center [64, 278] width 11 height 11
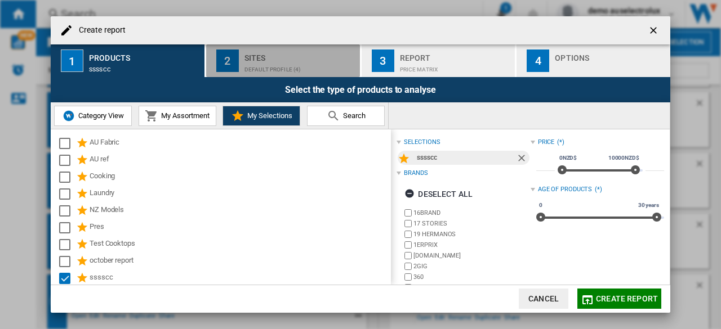
click at [293, 57] on div "Sites" at bounding box center [299, 55] width 111 height 12
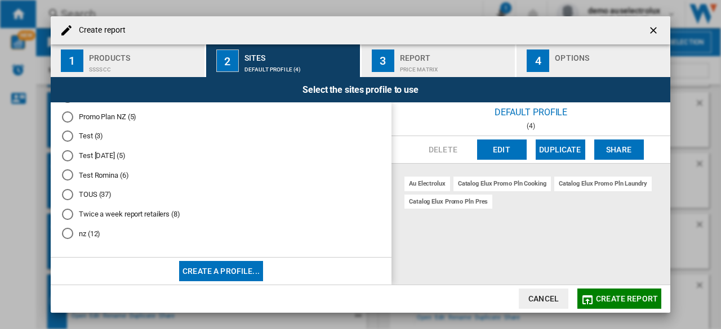
scroll to position [124, 0]
click at [71, 234] on div "nz (12)" at bounding box center [67, 231] width 11 height 11
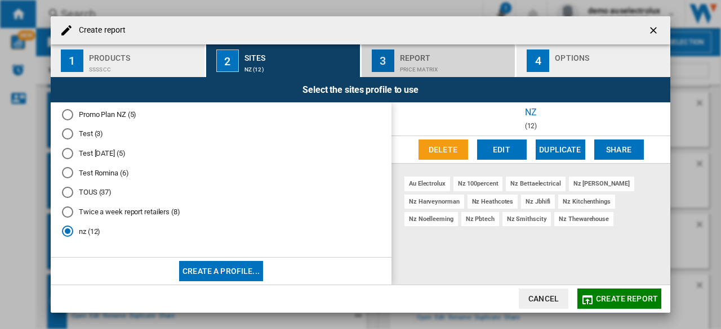
click at [410, 64] on div "Price Matrix" at bounding box center [455, 67] width 111 height 12
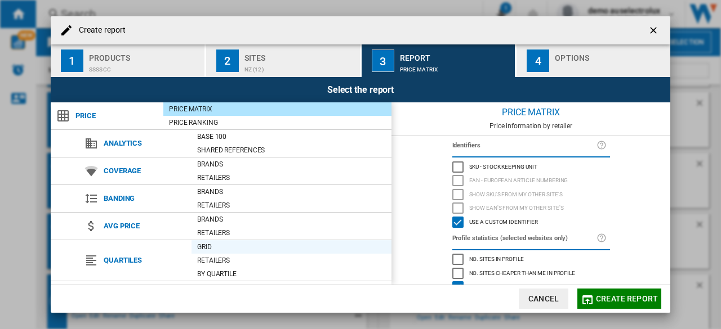
scroll to position [118, 0]
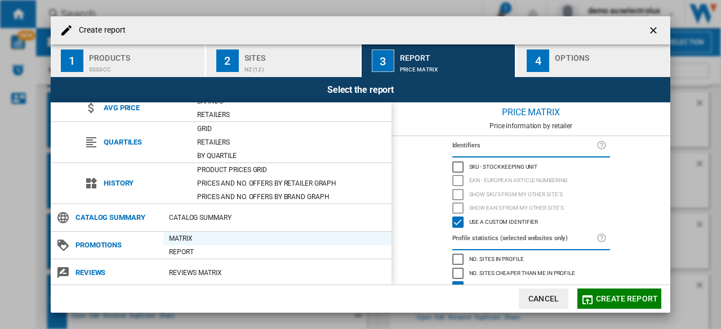
click at [181, 238] on div "Matrix" at bounding box center [277, 238] width 228 height 11
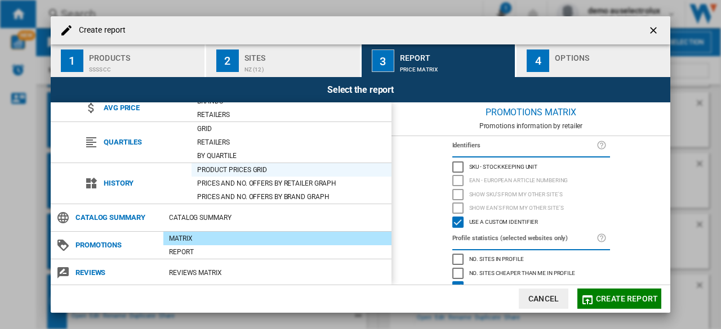
click at [242, 168] on div "Product prices grid" at bounding box center [291, 169] width 200 height 11
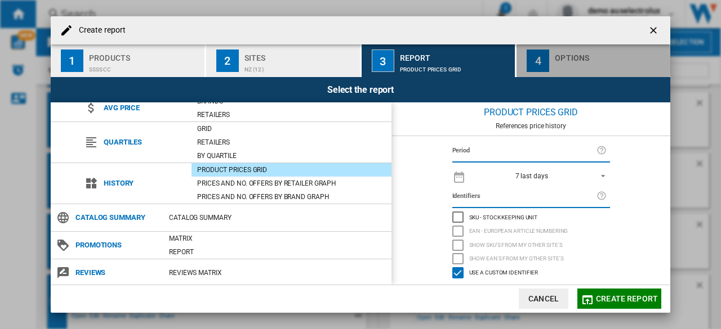
click at [605, 62] on div "button" at bounding box center [610, 67] width 111 height 12
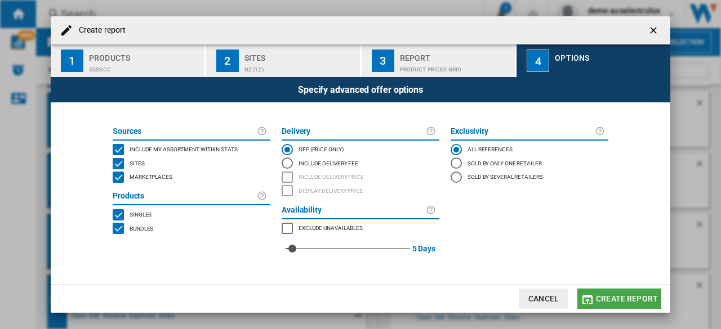
click at [609, 302] on span "Create report" at bounding box center [627, 298] width 62 height 9
